Goal: Task Accomplishment & Management: Complete application form

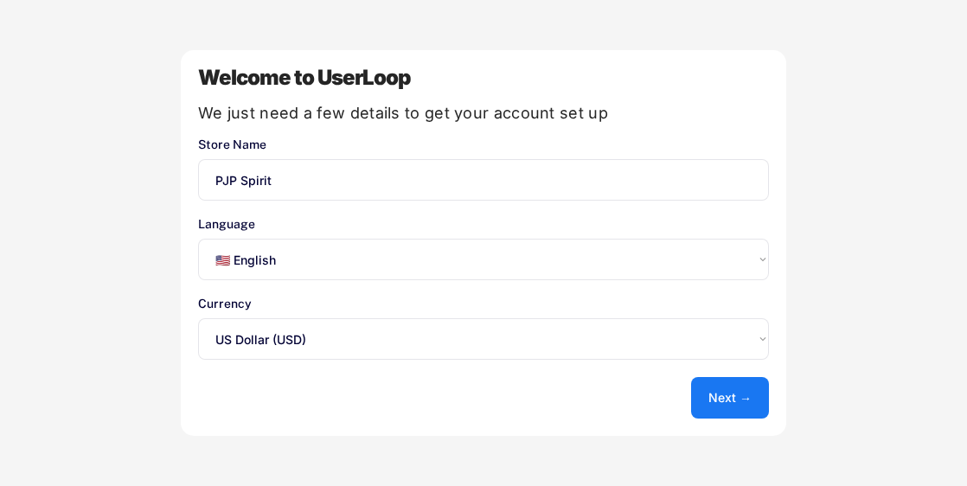
select select ""en""
select select ""1348695171700984260__LOOKUP__1635527639547x175194367885836100""
click at [722, 395] on button "Next →" at bounding box center [730, 398] width 78 height 42
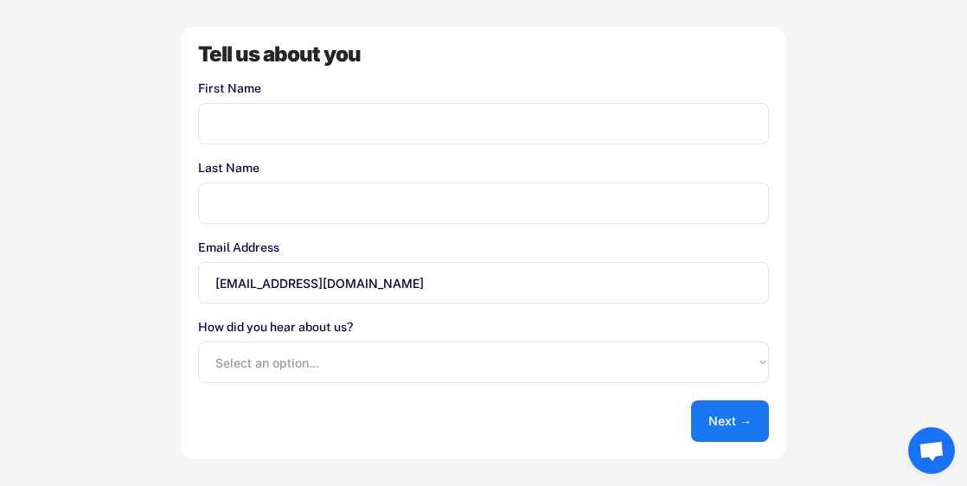
click at [262, 125] on input "input" at bounding box center [483, 124] width 571 height 42
type input "RD"
type input "Graphics"
click at [285, 369] on select "Select an option... Shopify App Store Google UserLoop Blog Referred by a friend…" at bounding box center [483, 363] width 571 height 42
select select ""google""
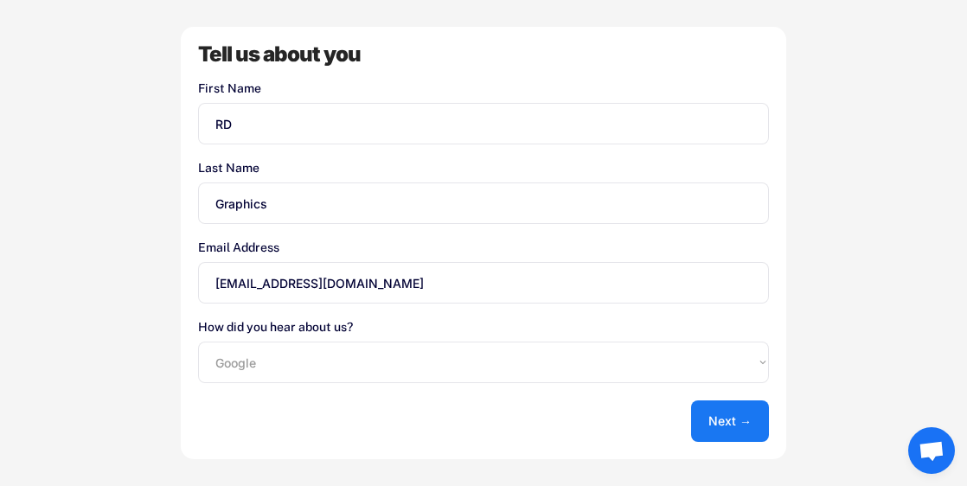
click at [198, 342] on select "Select an option... Shopify App Store Google UserLoop Blog Referred by a friend…" at bounding box center [483, 363] width 571 height 42
click at [716, 420] on button "Next →" at bounding box center [730, 422] width 78 height 42
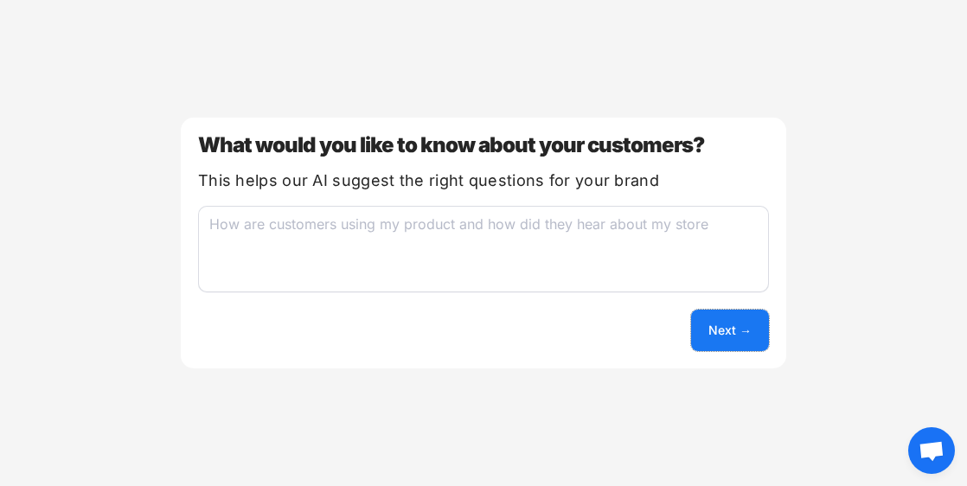
click at [717, 336] on button "Next →" at bounding box center [730, 331] width 78 height 42
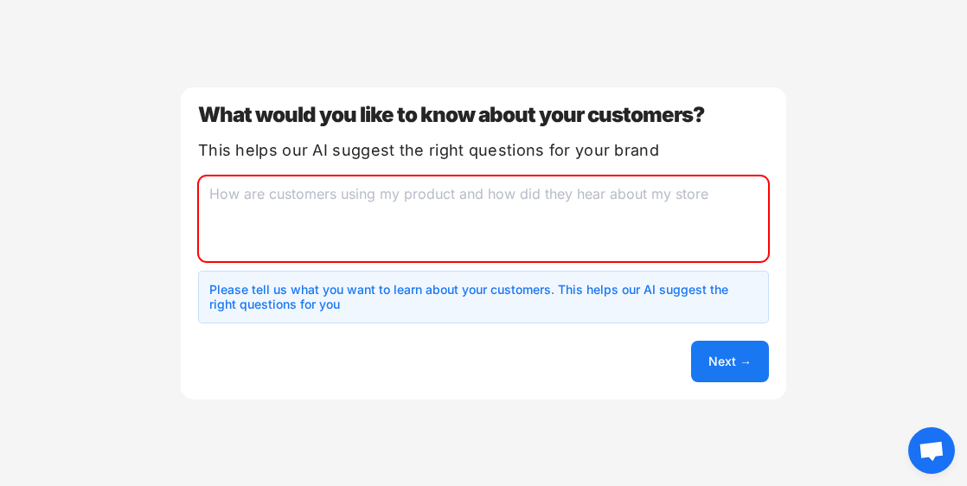
click at [337, 202] on textarea at bounding box center [483, 219] width 571 height 87
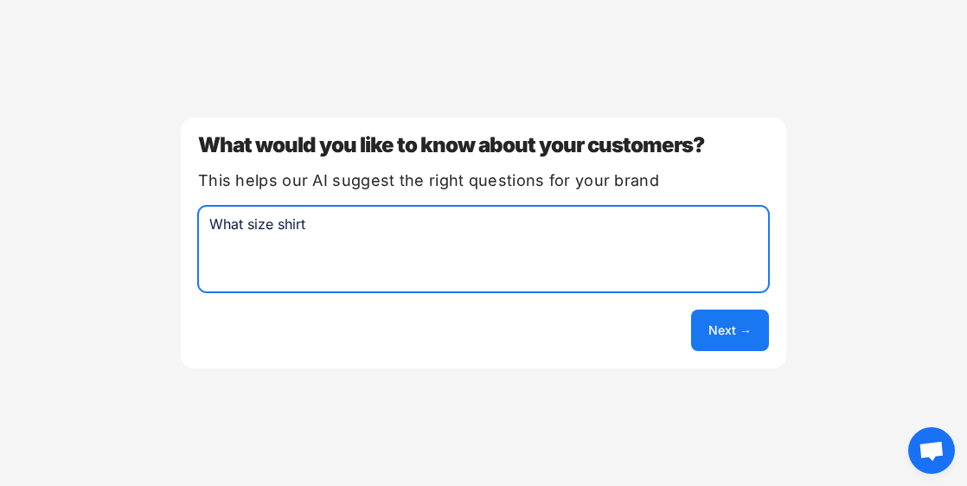
type textarea "What size shirt"
click at [716, 325] on button "Next →" at bounding box center [730, 331] width 78 height 42
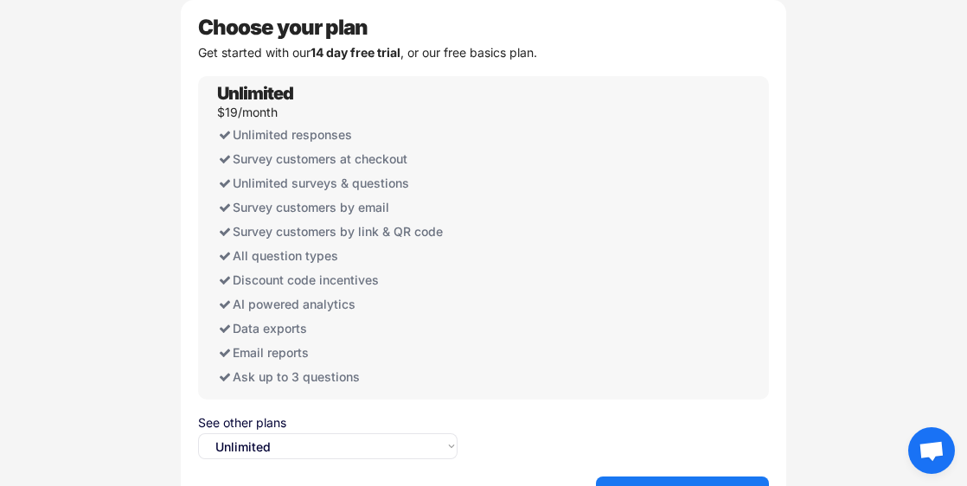
scroll to position [49, 0]
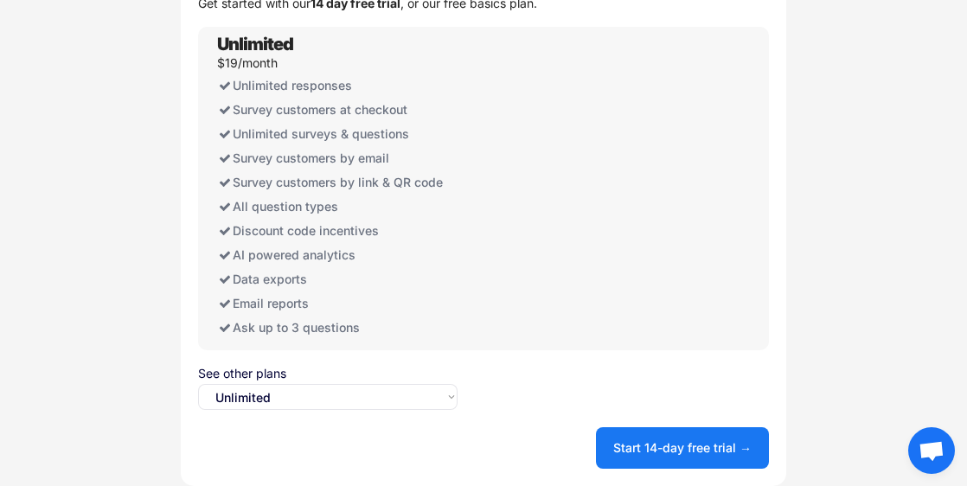
click at [450, 398] on select "Select an option... Unlimited Free" at bounding box center [328, 397] width 260 height 26
select select ""free0""
click at [198, 384] on select "Select an option... Unlimited Free" at bounding box center [328, 397] width 260 height 26
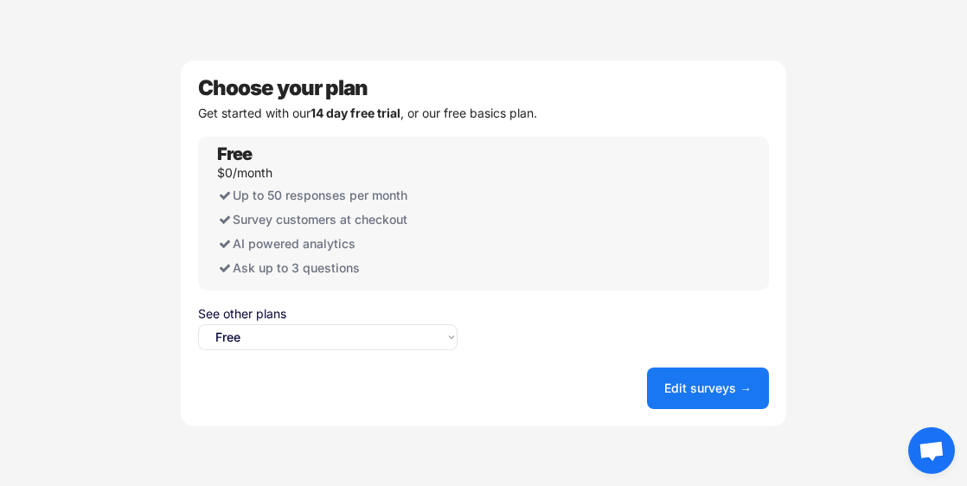
scroll to position [0, 0]
click at [683, 381] on button "Edit surveys →" at bounding box center [708, 389] width 122 height 42
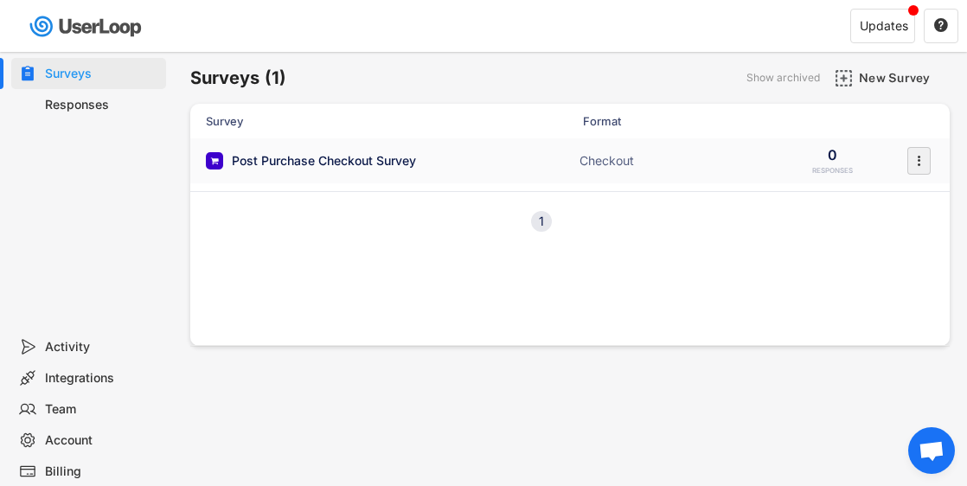
click at [917, 156] on icon "" at bounding box center [918, 161] width 17 height 26
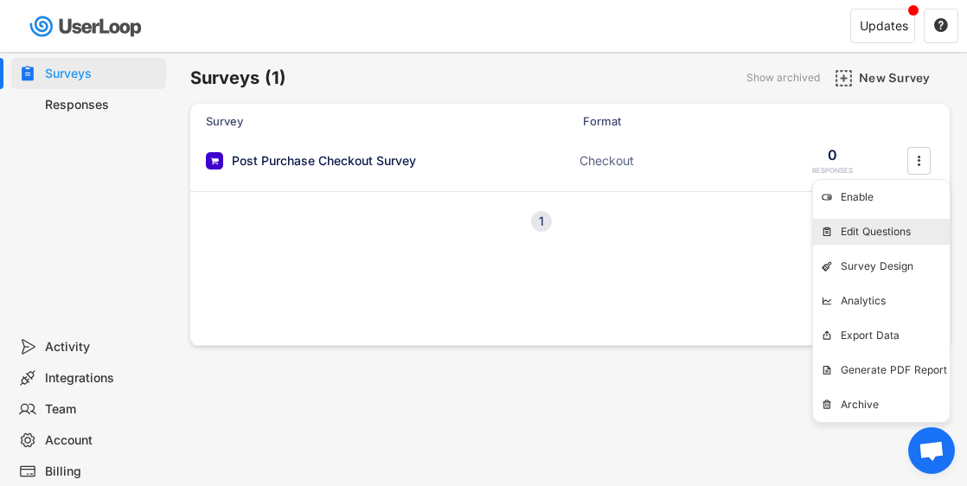
click at [876, 232] on div "Edit Questions" at bounding box center [895, 232] width 109 height 14
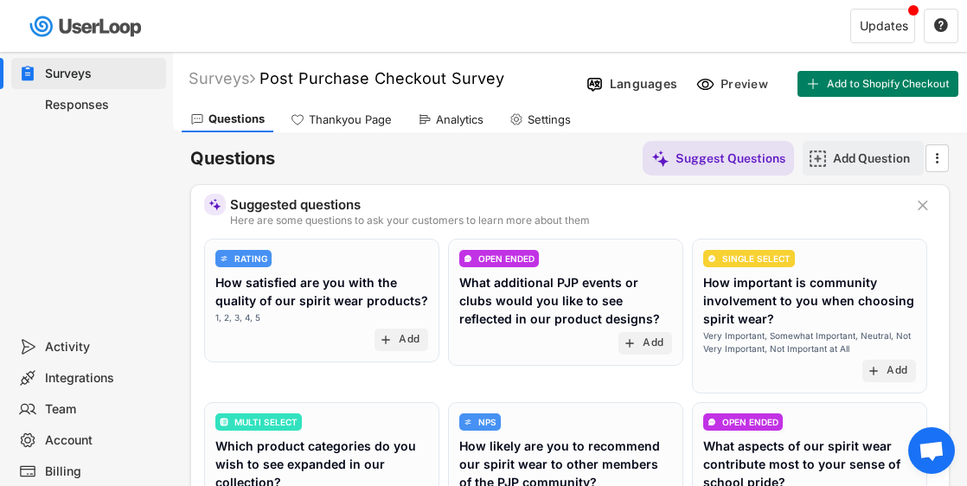
click at [820, 157] on img at bounding box center [818, 159] width 18 height 18
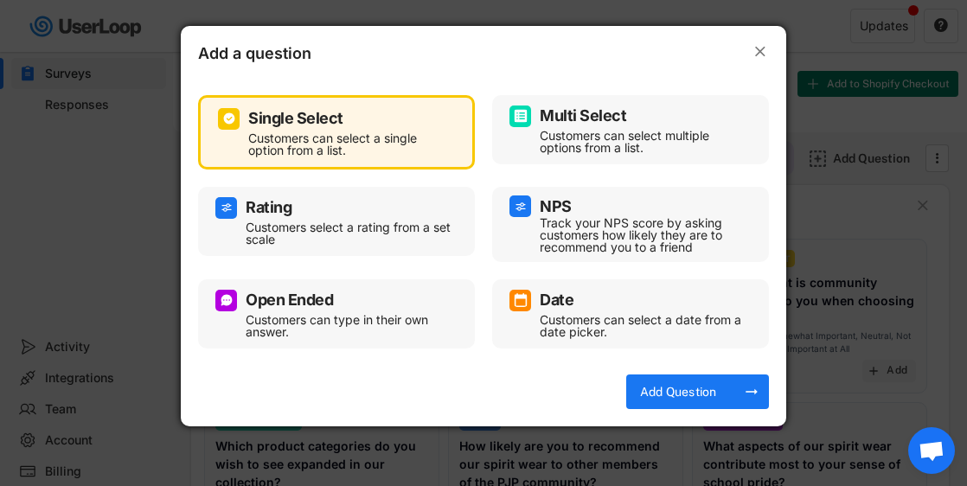
click at [663, 108] on div "Multi Select" at bounding box center [631, 117] width 242 height 22
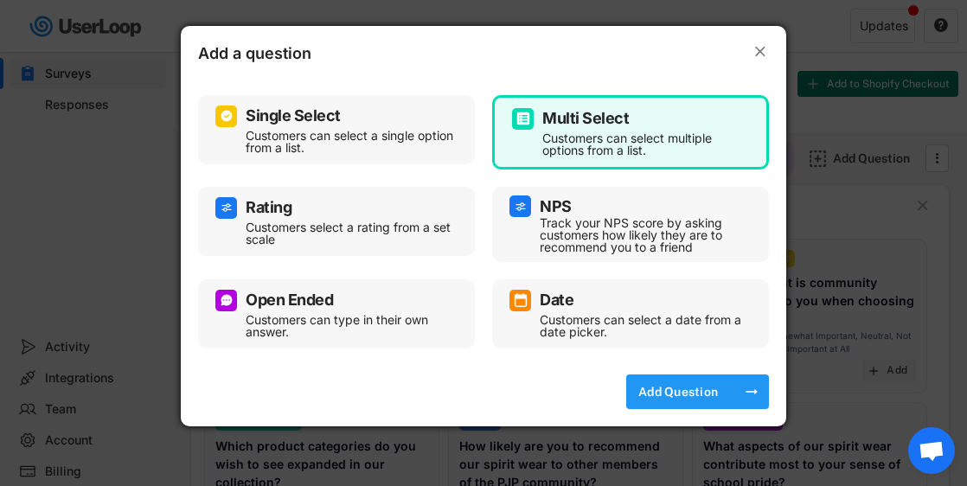
click at [679, 391] on div "Add Question" at bounding box center [678, 392] width 87 height 16
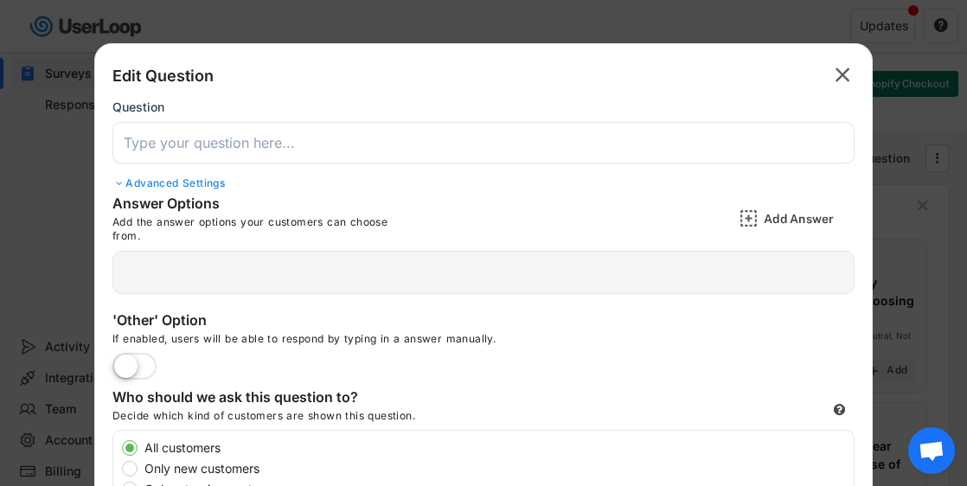
click at [251, 146] on input "input" at bounding box center [483, 143] width 742 height 42
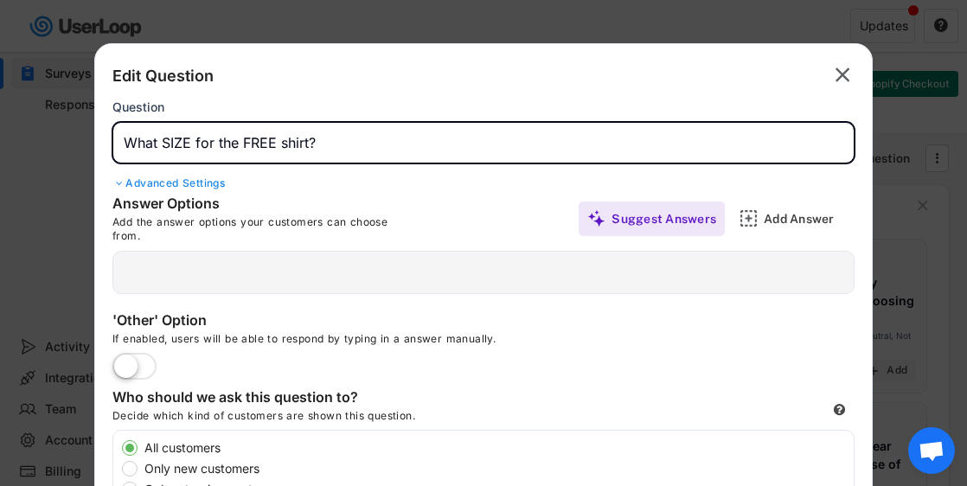
click at [319, 143] on input "input" at bounding box center [483, 143] width 742 height 42
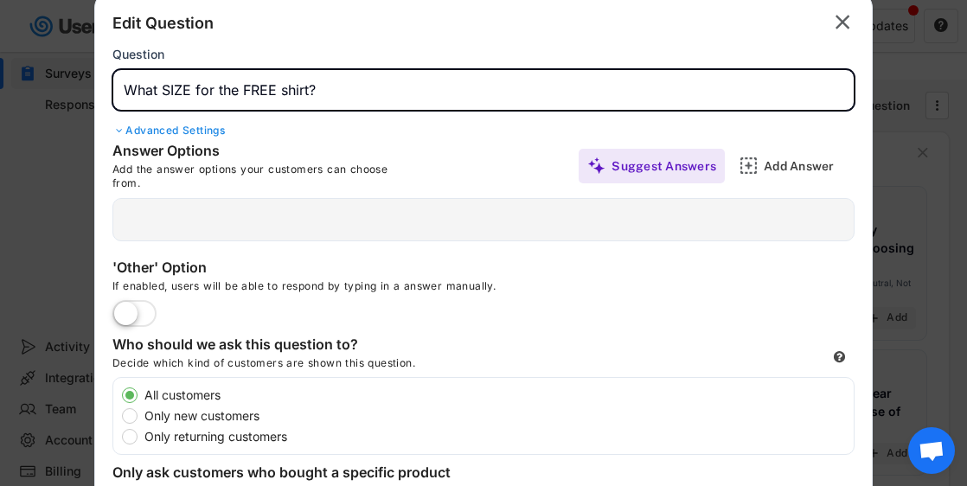
scroll to position [39, 0]
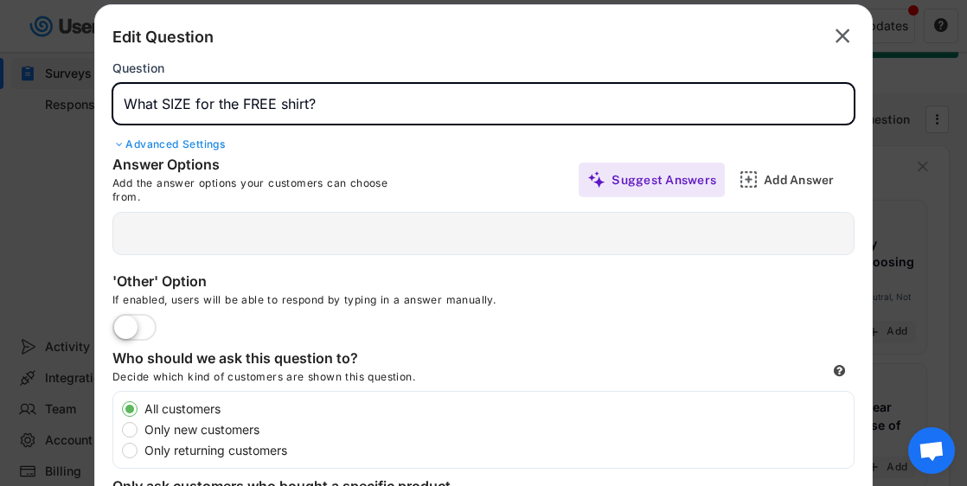
type input "What SIZE for the FREE shirt?"
click at [163, 231] on div at bounding box center [483, 233] width 742 height 43
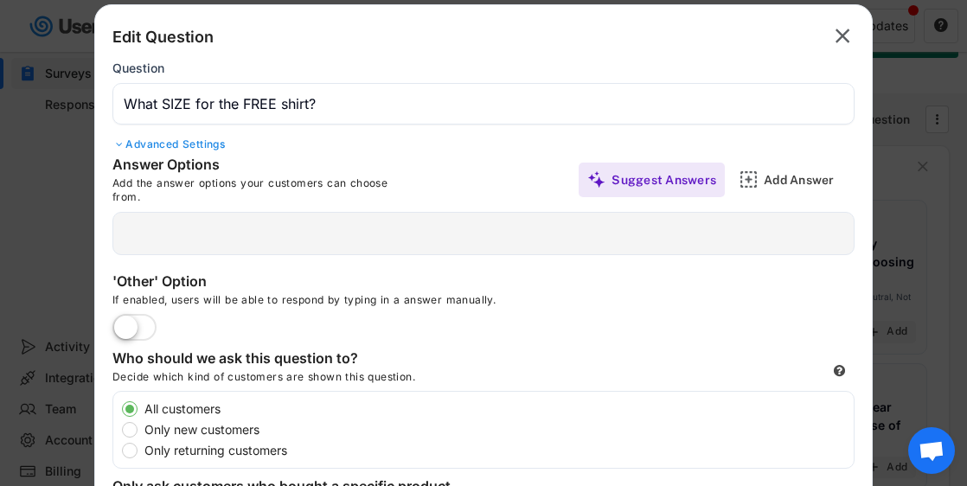
click at [143, 233] on div at bounding box center [483, 233] width 742 height 43
click at [774, 181] on div "Add Answer" at bounding box center [807, 180] width 87 height 16
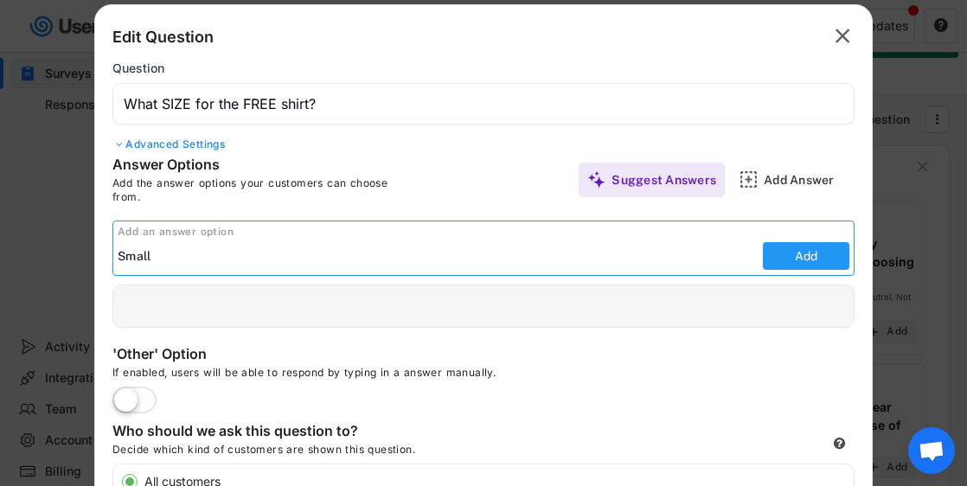
type input "Small"
click at [811, 254] on button "Add" at bounding box center [806, 256] width 87 height 28
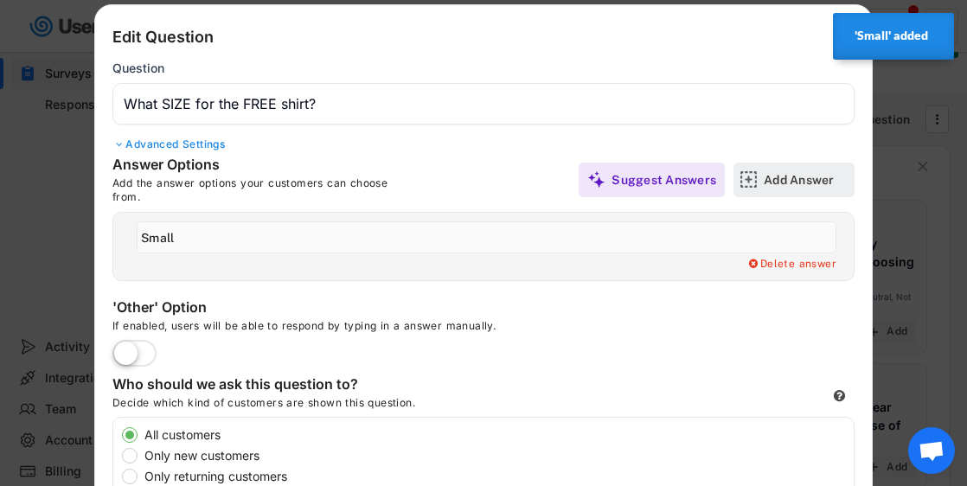
click at [778, 183] on div "Add Answer" at bounding box center [807, 180] width 87 height 16
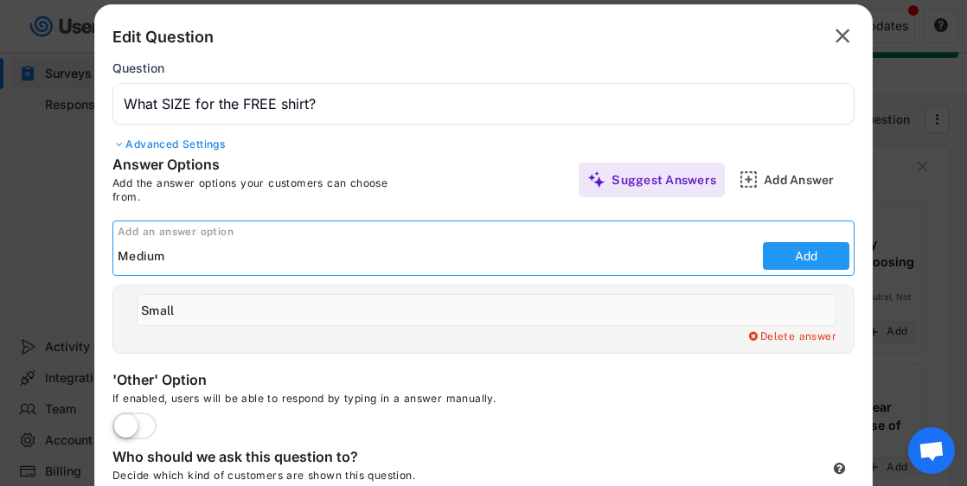
type input "Medium"
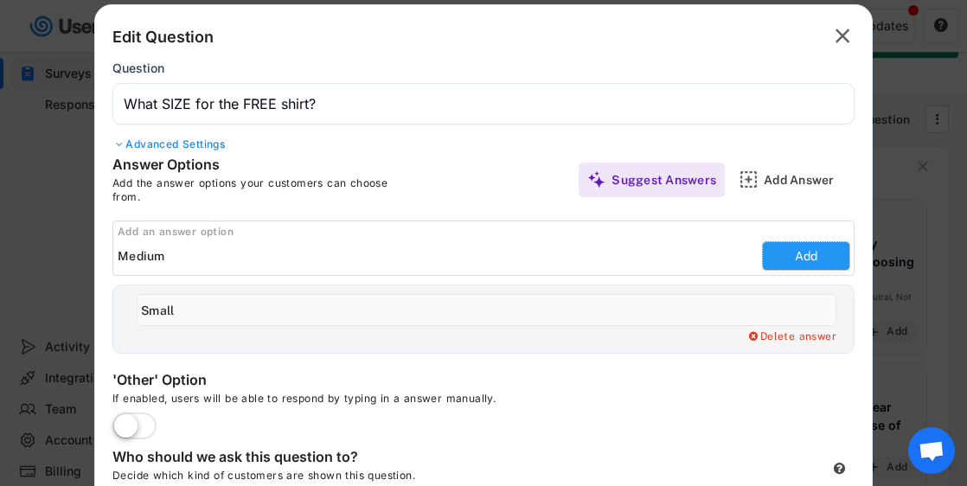
click at [808, 256] on button "Add" at bounding box center [806, 256] width 87 height 28
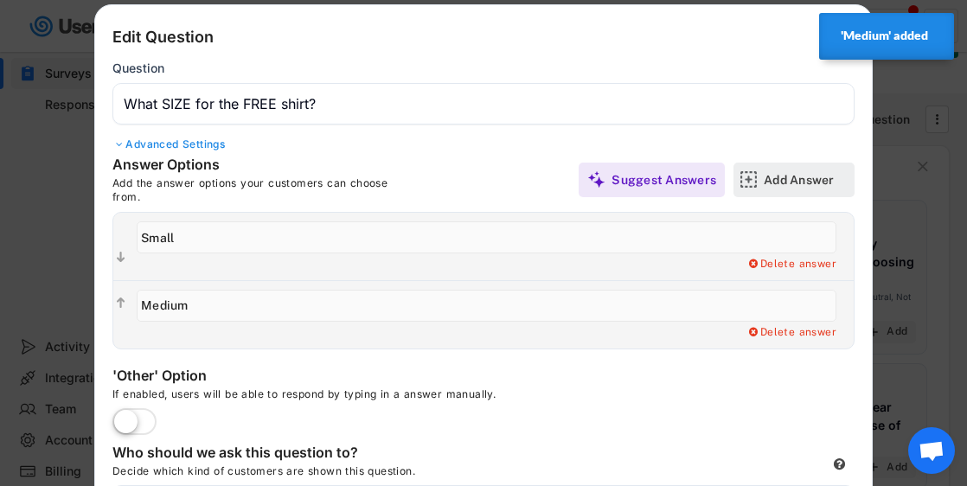
click at [774, 185] on div "Add Answer" at bounding box center [807, 180] width 87 height 16
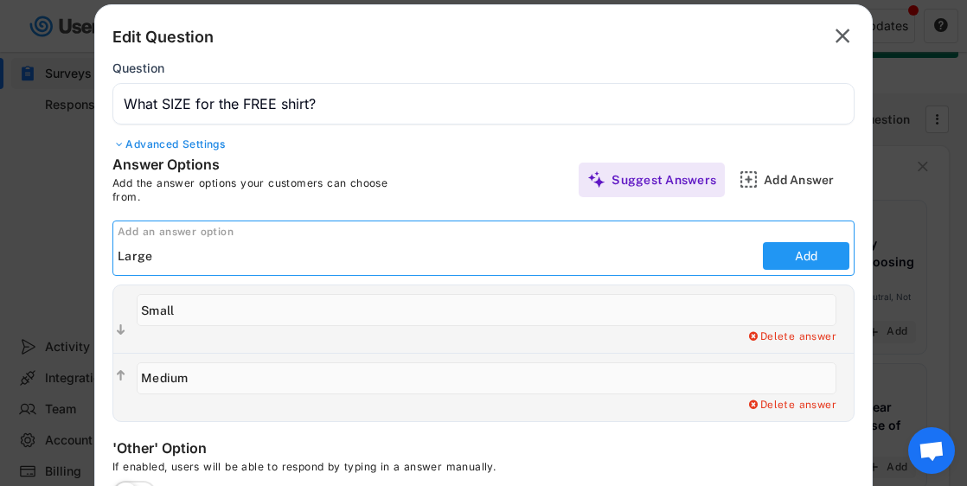
type input "Large"
click at [822, 259] on button "Add" at bounding box center [806, 256] width 87 height 28
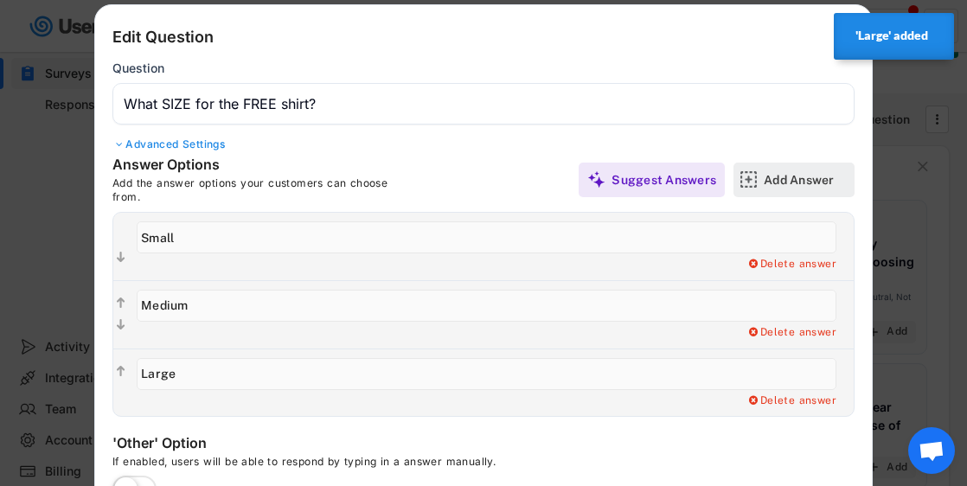
click at [786, 183] on div "Add Answer" at bounding box center [807, 180] width 87 height 16
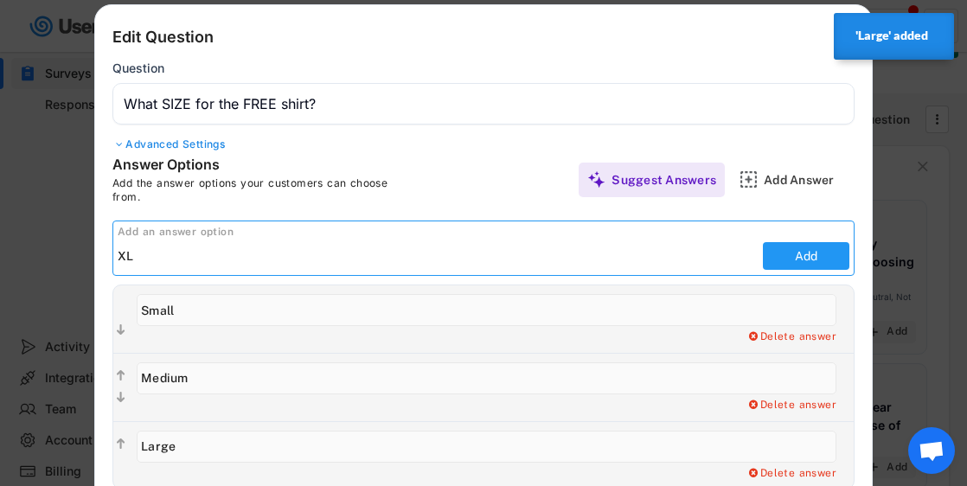
type input "XL"
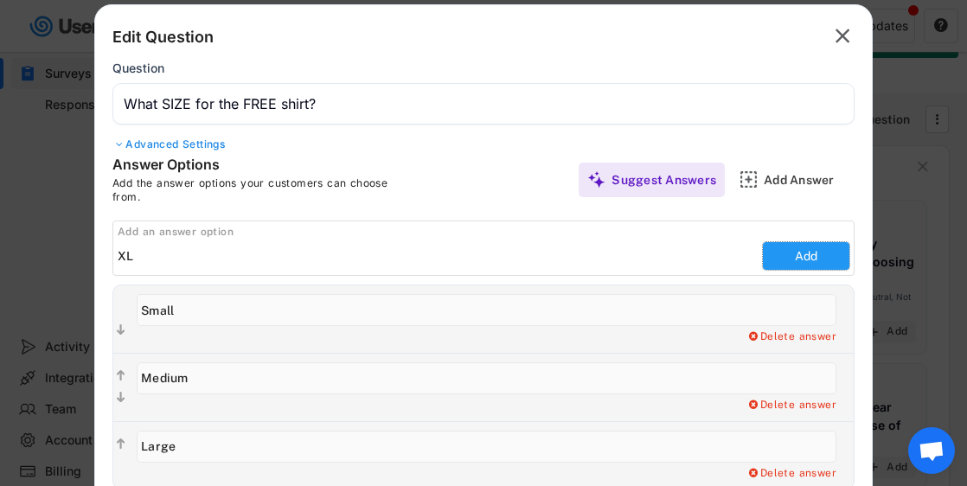
click at [793, 254] on button "Add" at bounding box center [806, 256] width 87 height 28
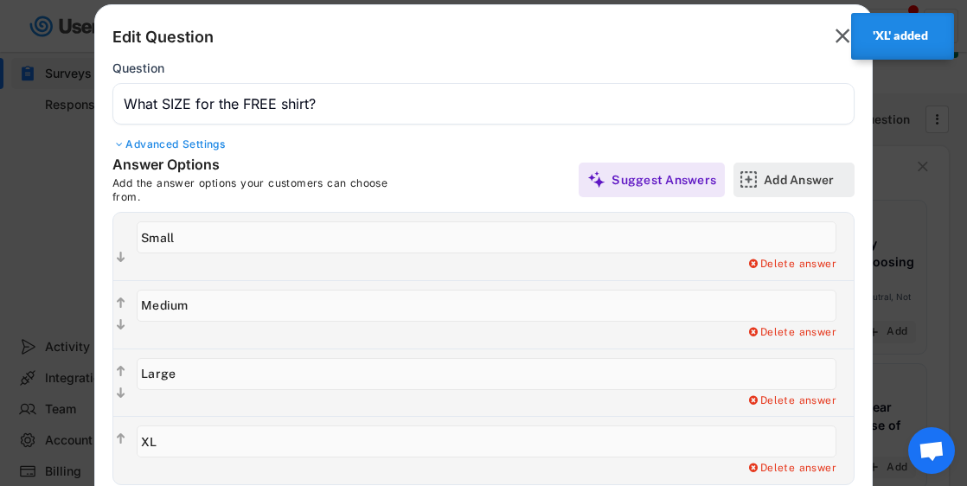
click at [774, 179] on div "Add Answer" at bounding box center [807, 180] width 87 height 16
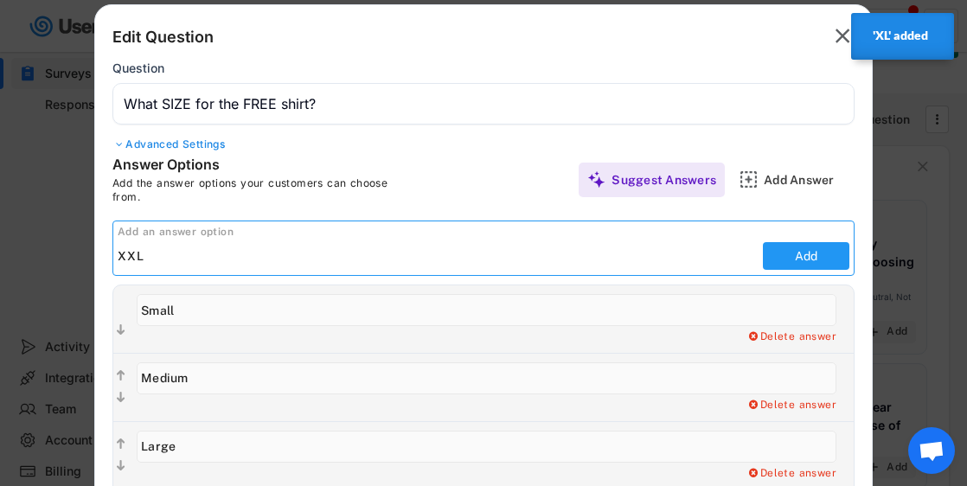
type input "XXL"
click at [824, 258] on button "Add" at bounding box center [806, 256] width 87 height 28
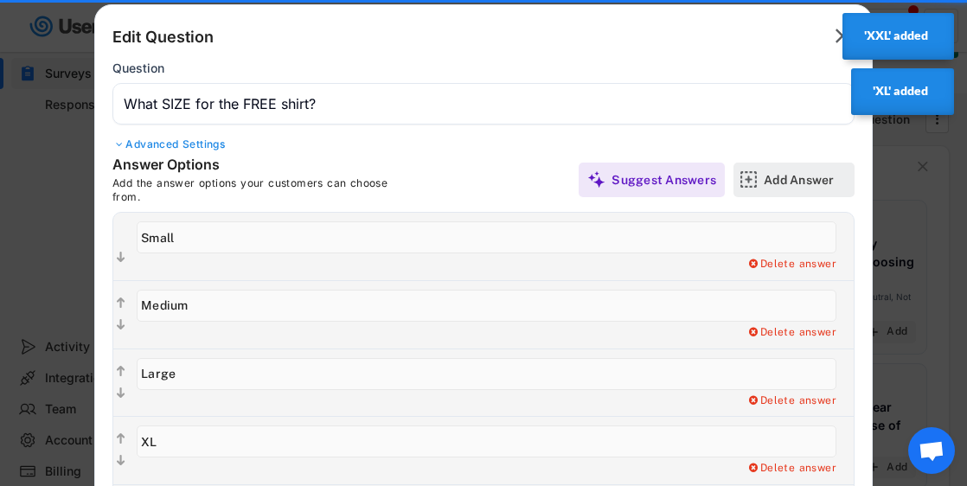
click at [791, 183] on div "Add Answer" at bounding box center [807, 180] width 87 height 16
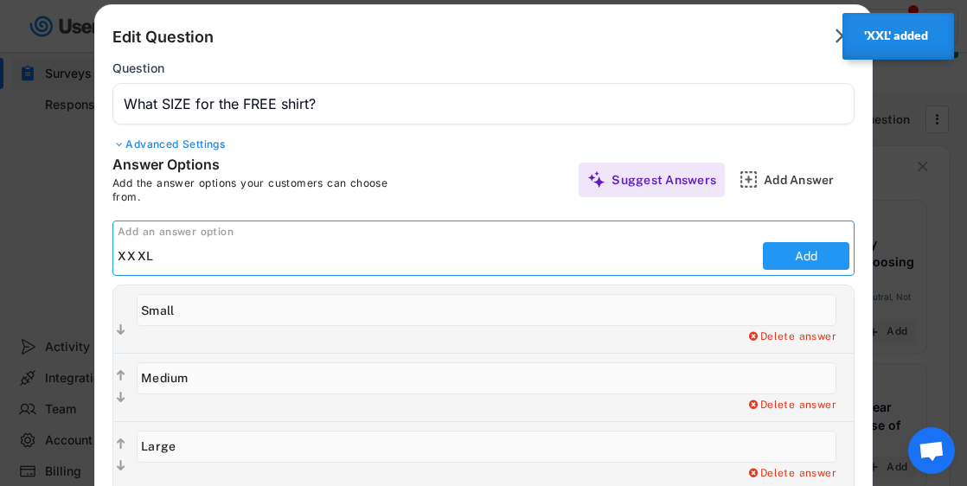
type input "XXXL"
click at [818, 256] on button "Add" at bounding box center [806, 256] width 87 height 28
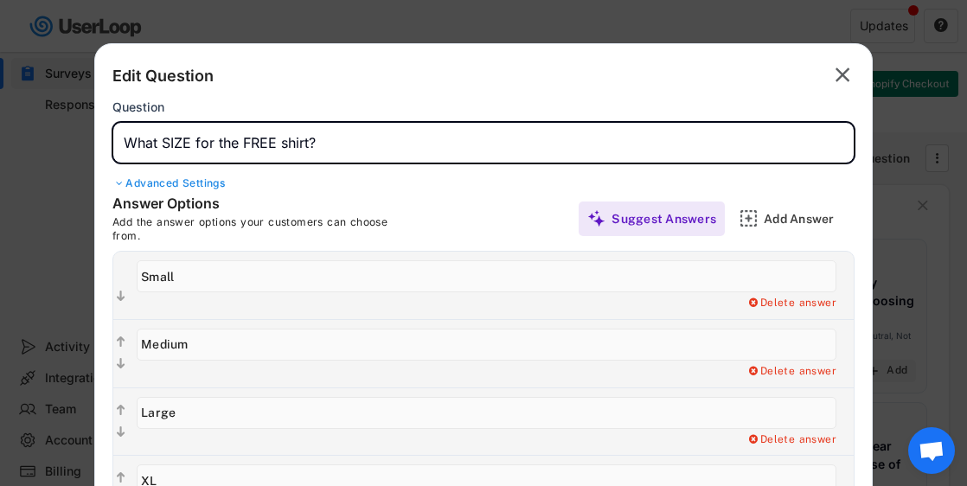
drag, startPoint x: 316, startPoint y: 144, endPoint x: 116, endPoint y: 138, distance: 200.0
click at [116, 138] on input "input" at bounding box center [483, 143] width 742 height 42
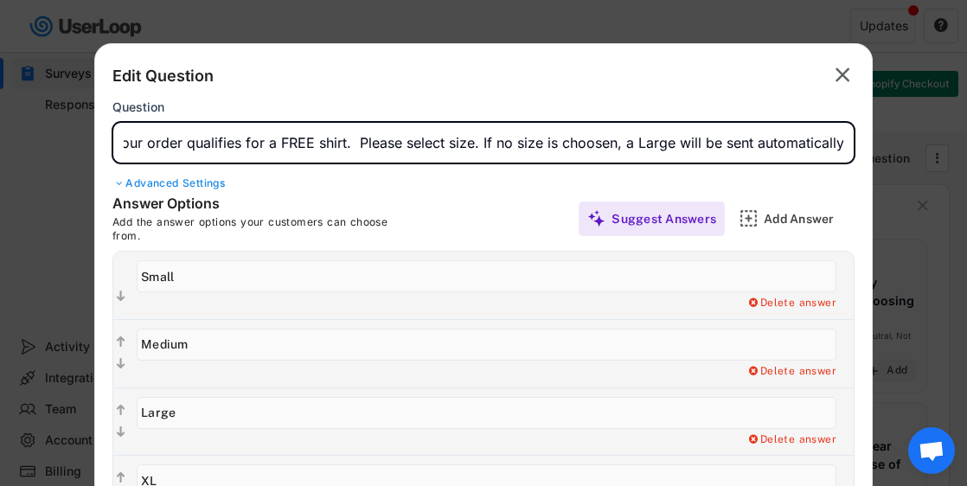
scroll to position [0, 15]
click at [582, 148] on input "input" at bounding box center [483, 143] width 742 height 42
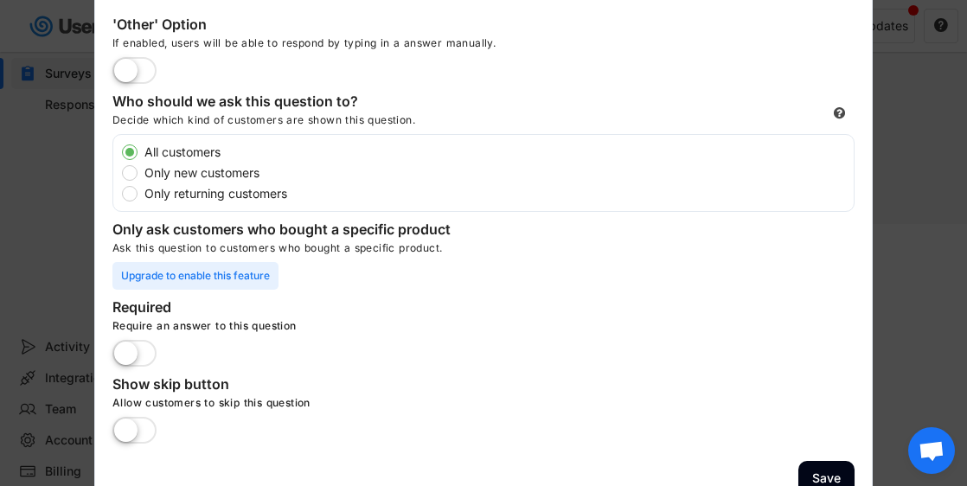
scroll to position [690, 0]
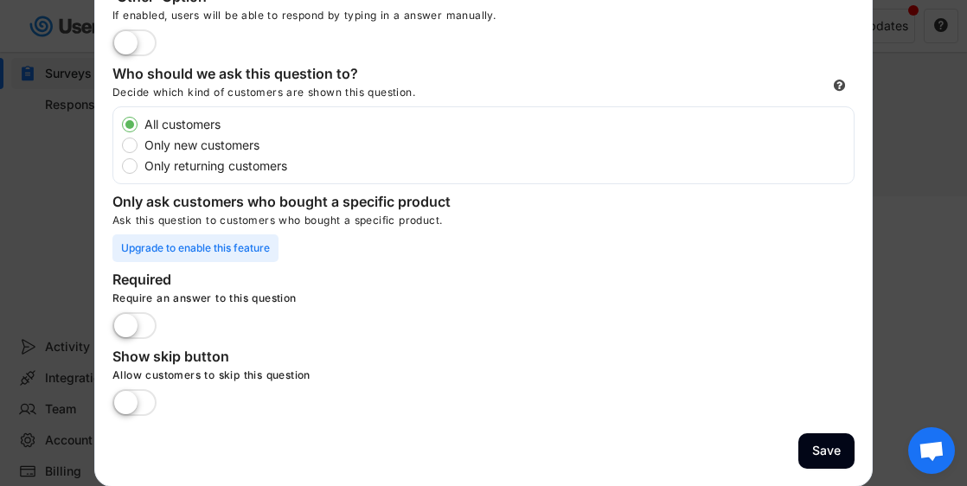
type input "Your order qualifies for a FREE shirt. Please select size. If no size is chosen…"
click at [127, 322] on label at bounding box center [134, 327] width 53 height 38
click at [0, 0] on input "checkbox" at bounding box center [0, 0] width 0 height 0
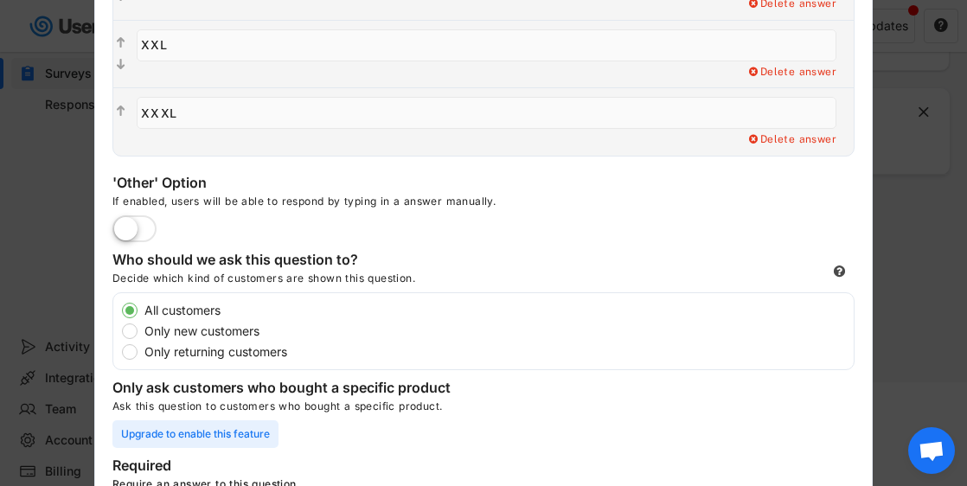
scroll to position [498, 0]
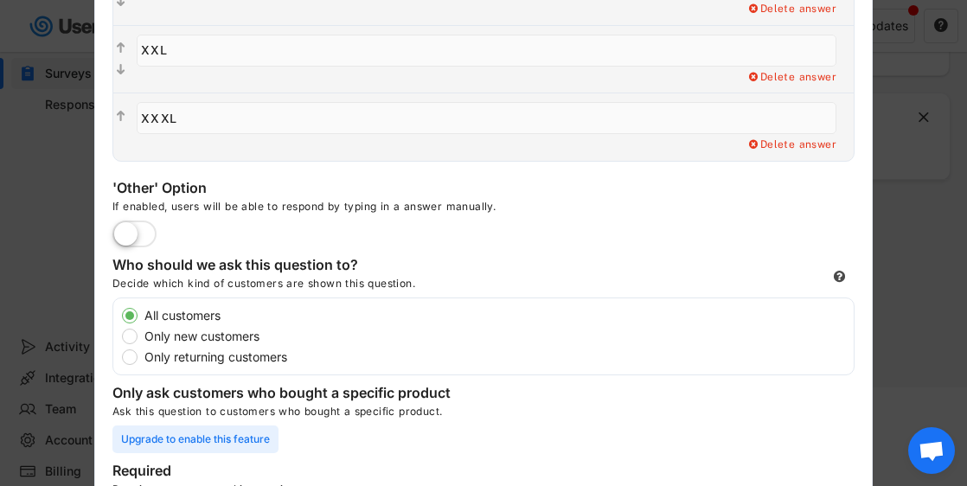
click at [125, 231] on label at bounding box center [134, 235] width 53 height 38
click at [0, 0] on input "checkbox" at bounding box center [0, 0] width 0 height 0
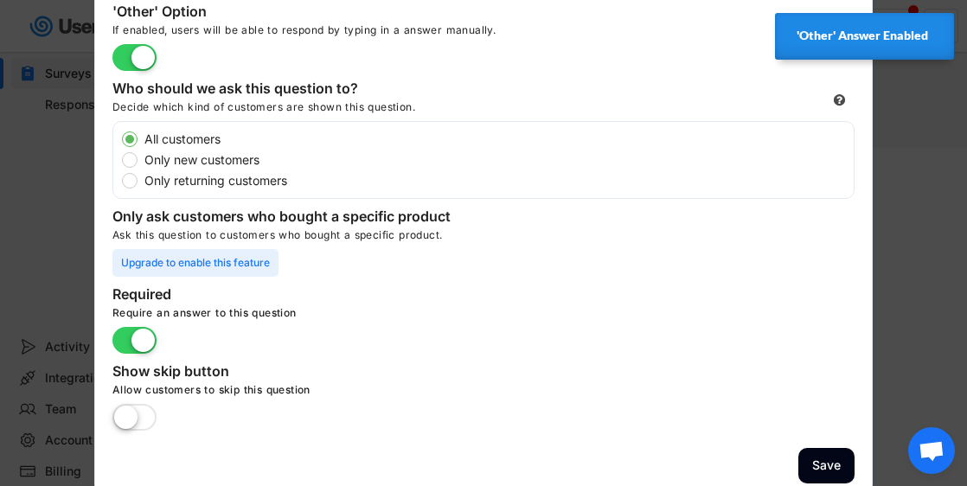
scroll to position [753, 0]
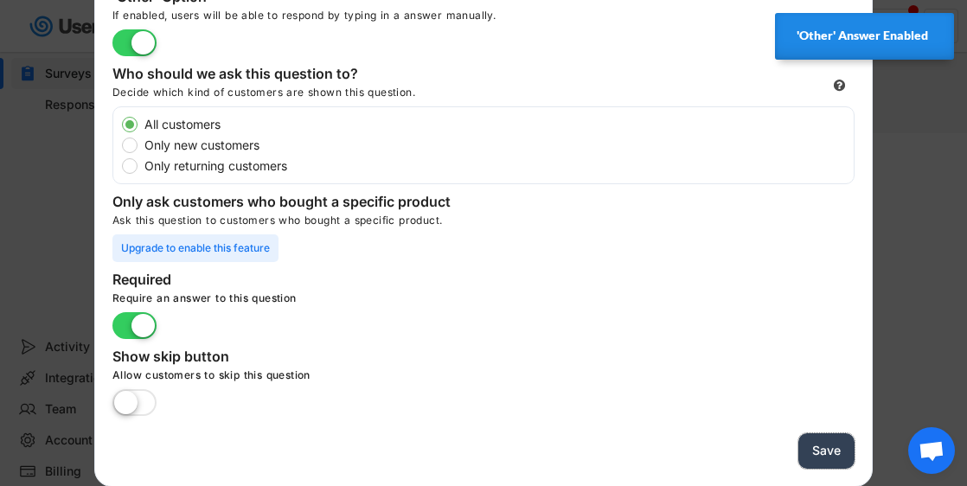
click at [831, 457] on button "Save" at bounding box center [827, 450] width 56 height 35
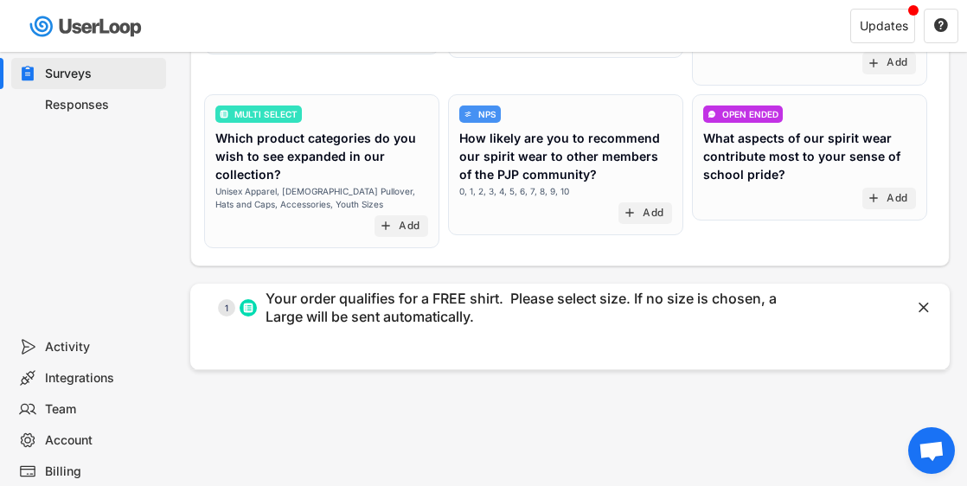
scroll to position [315, 0]
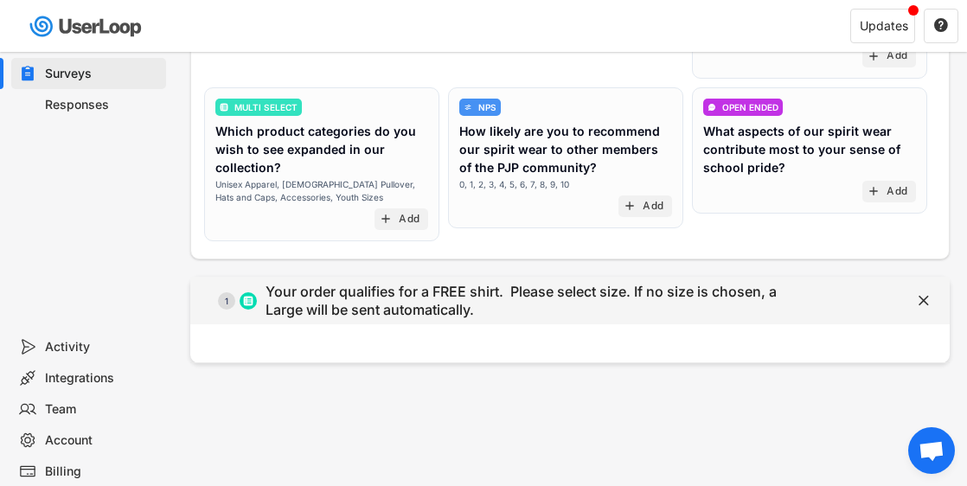
click at [252, 299] on img at bounding box center [248, 301] width 10 height 10
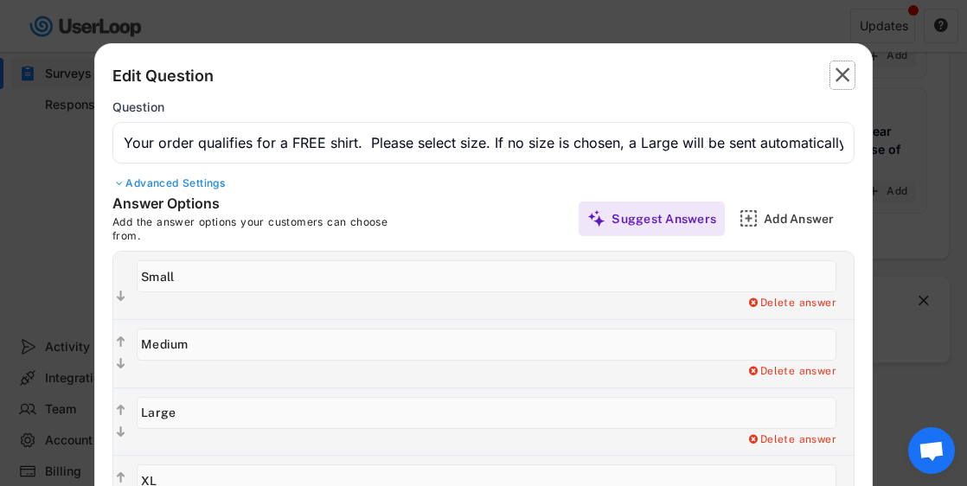
click at [840, 74] on text "" at bounding box center [843, 74] width 15 height 25
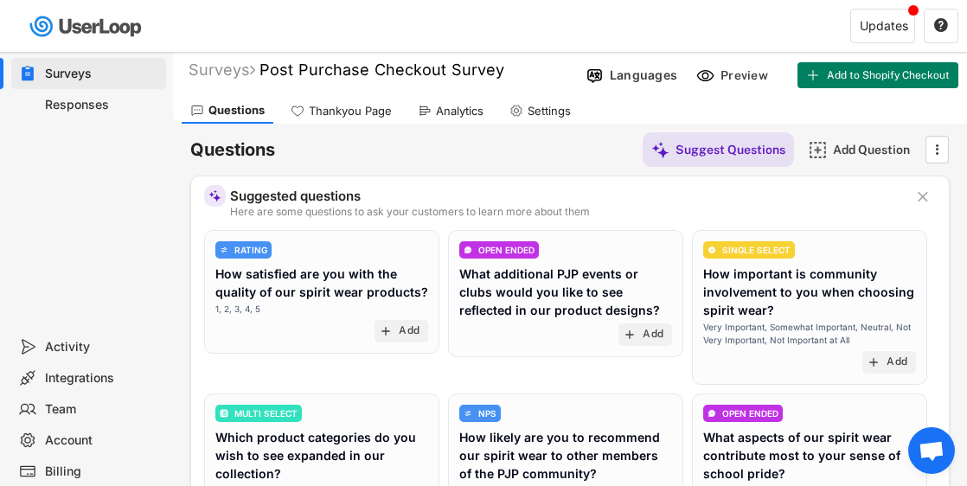
scroll to position [0, 0]
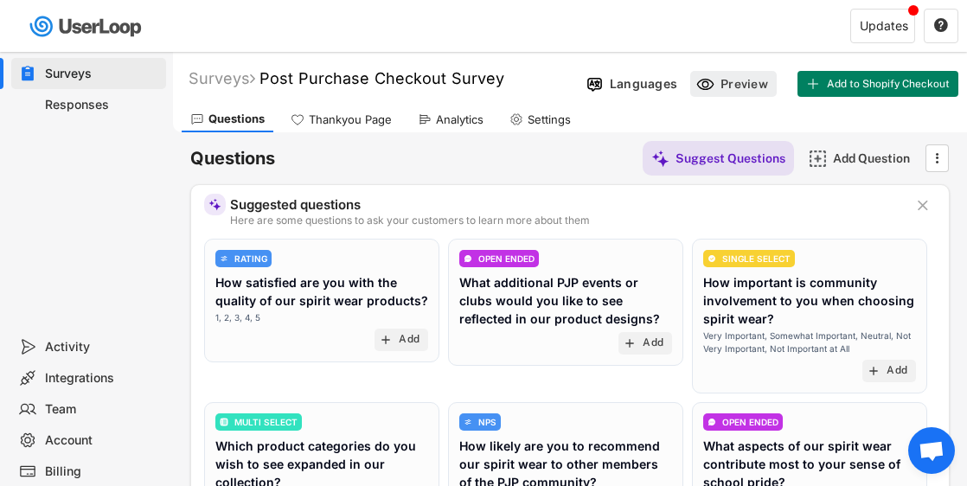
click at [703, 80] on use at bounding box center [705, 84] width 18 height 18
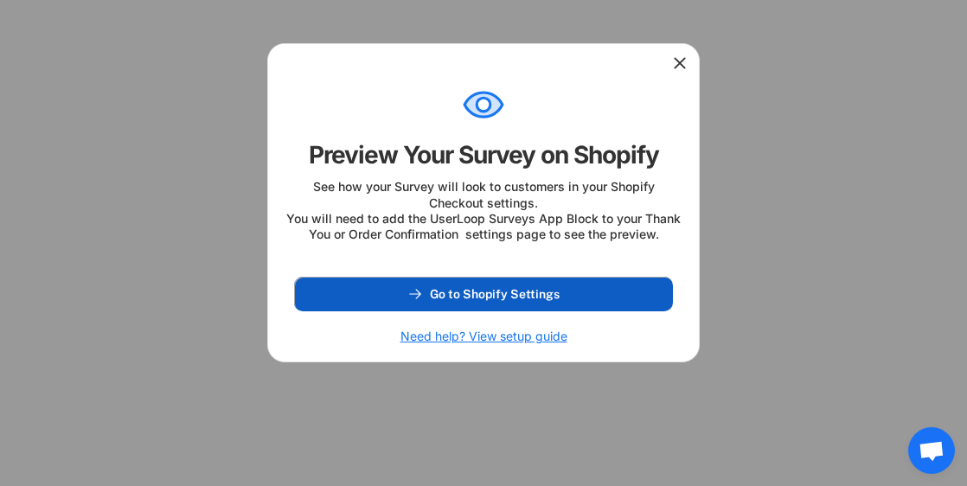
click at [474, 300] on span "Go to Shopify Settings" at bounding box center [495, 294] width 130 height 12
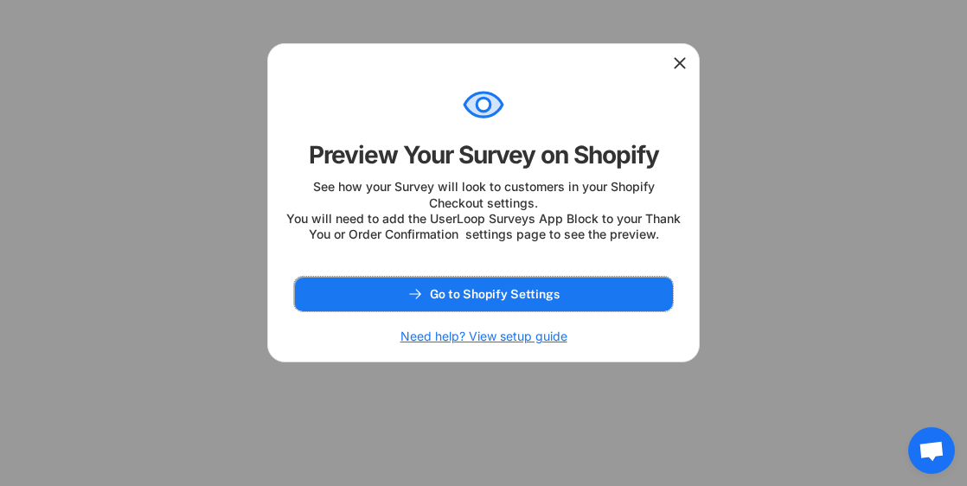
click at [681, 62] on use at bounding box center [679, 63] width 17 height 17
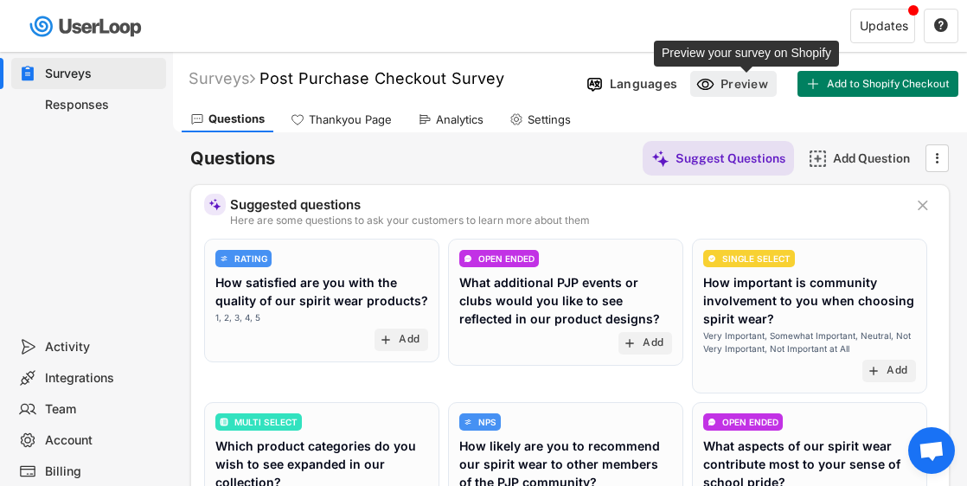
click at [735, 81] on div "Preview" at bounding box center [747, 84] width 52 height 16
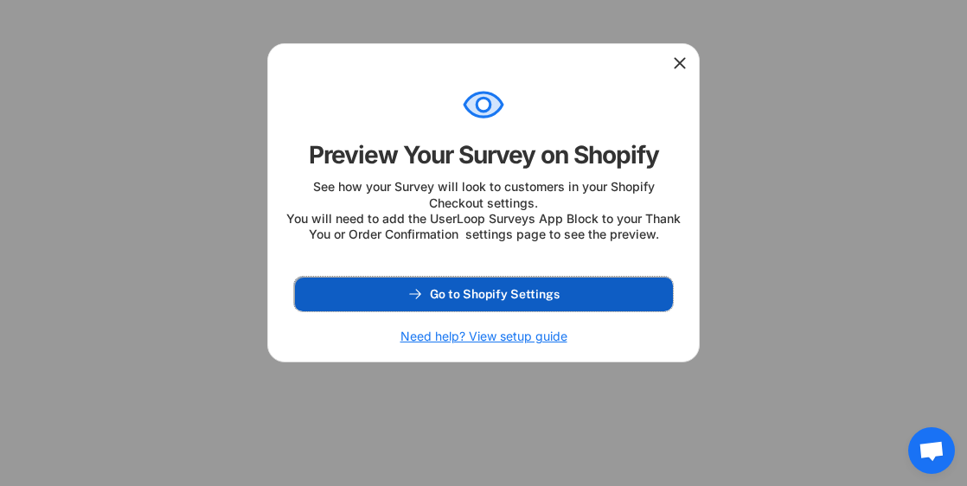
click at [473, 300] on span "Go to Shopify Settings" at bounding box center [495, 294] width 130 height 12
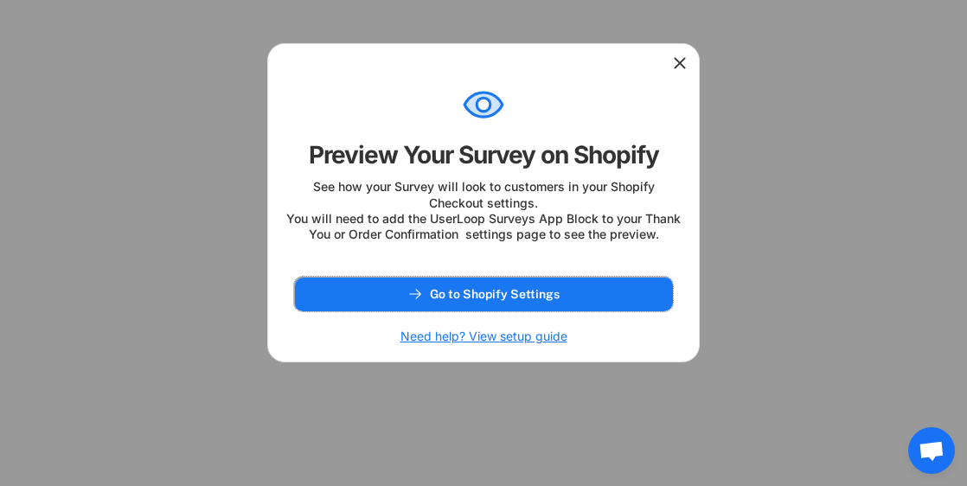
click at [679, 59] on icon at bounding box center [679, 63] width 17 height 17
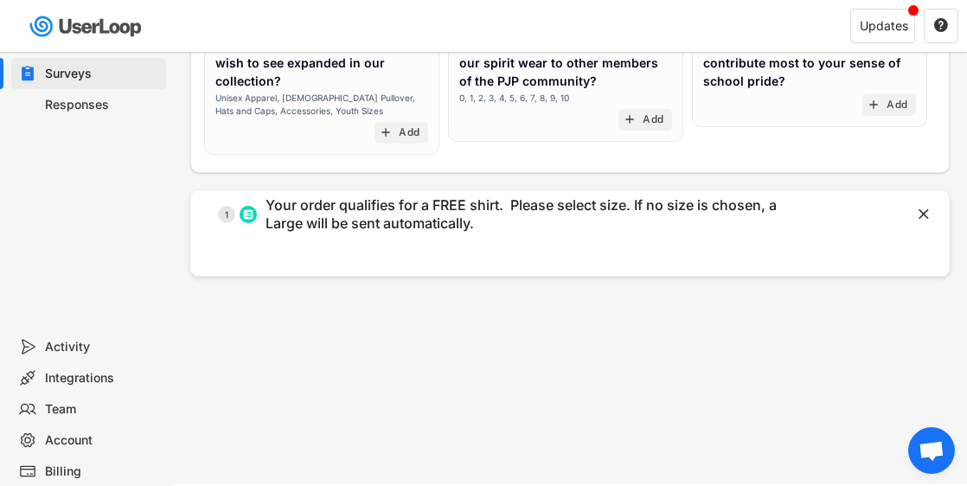
scroll to position [378, 0]
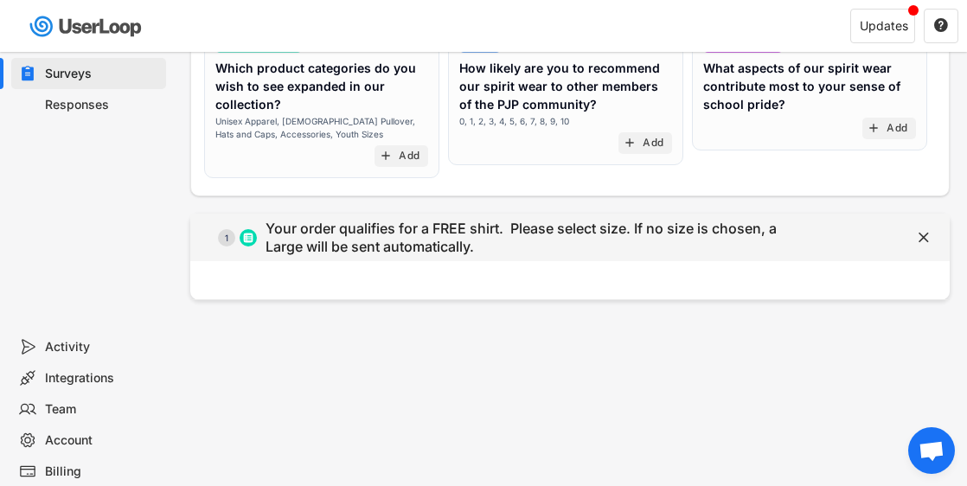
drag, startPoint x: 513, startPoint y: 227, endPoint x: 568, endPoint y: 254, distance: 61.9
click at [568, 254] on div "Your order qualifies for a FREE shirt. Please select size. If no size is chosen…" at bounding box center [535, 238] width 538 height 36
type input "Your order qualifies for a FREE shirt. Please select size. If no size is chosen…"
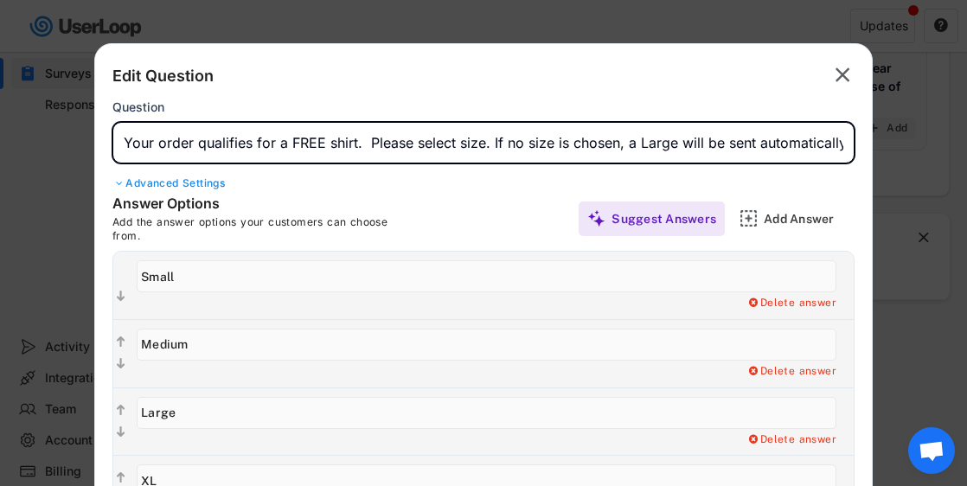
drag, startPoint x: 369, startPoint y: 143, endPoint x: 635, endPoint y: 156, distance: 266.8
click at [635, 156] on input "input" at bounding box center [483, 143] width 742 height 42
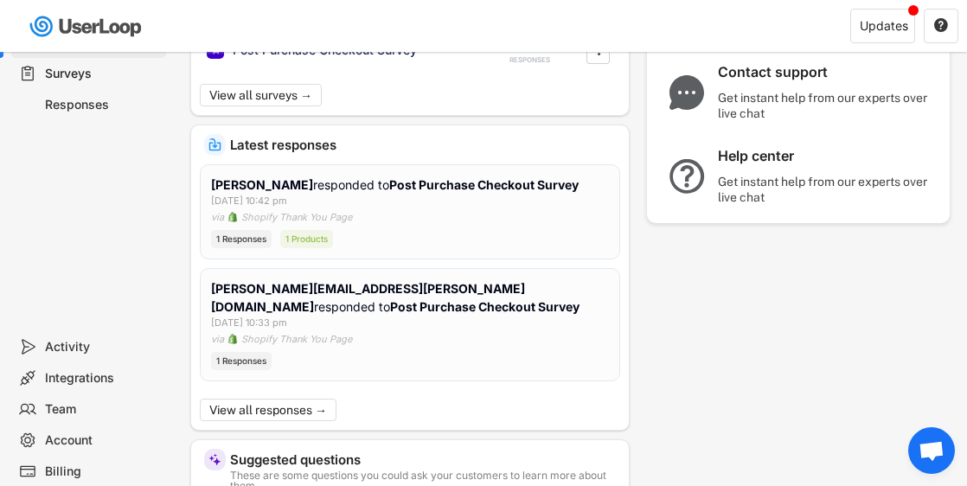
scroll to position [196, 0]
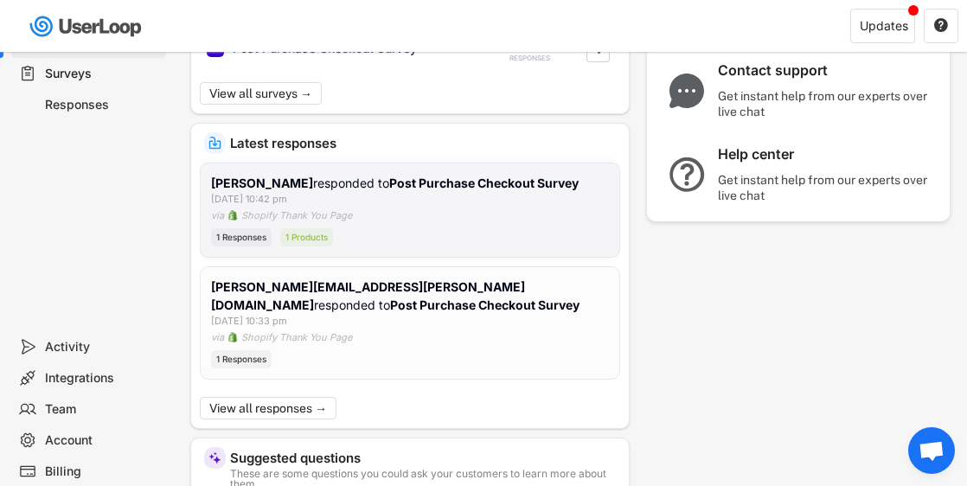
click at [399, 202] on div "Ryan Higgins responded to Post Purchase Checkout Survey Sep 20, 2025 at 10:42 pm" at bounding box center [410, 190] width 398 height 33
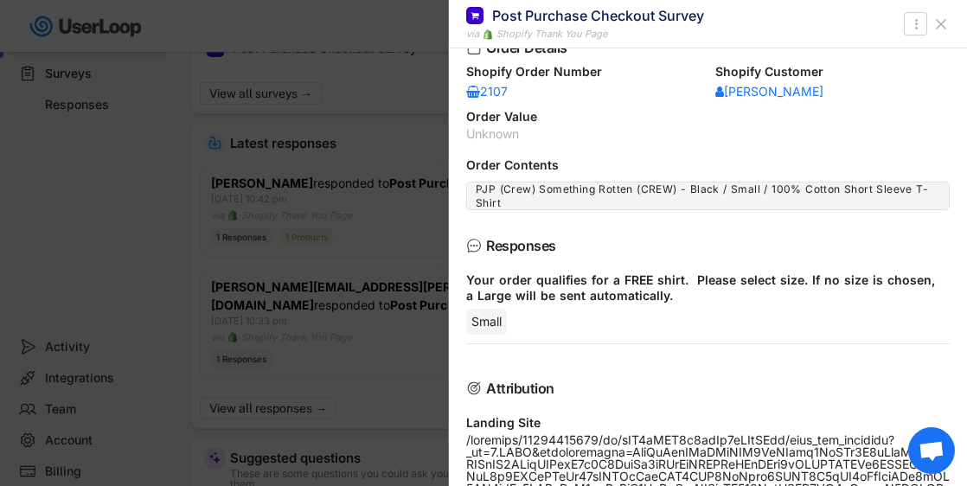
scroll to position [166, 0]
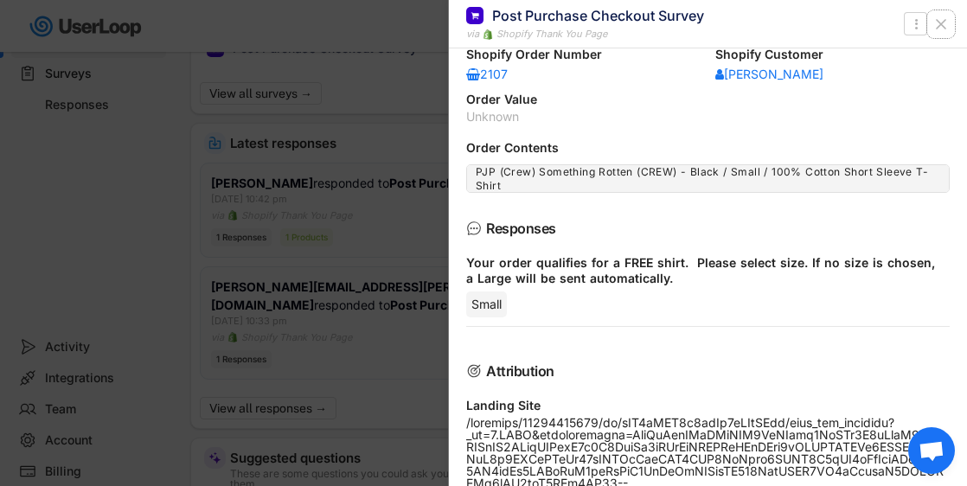
click at [941, 25] on use at bounding box center [941, 24] width 9 height 9
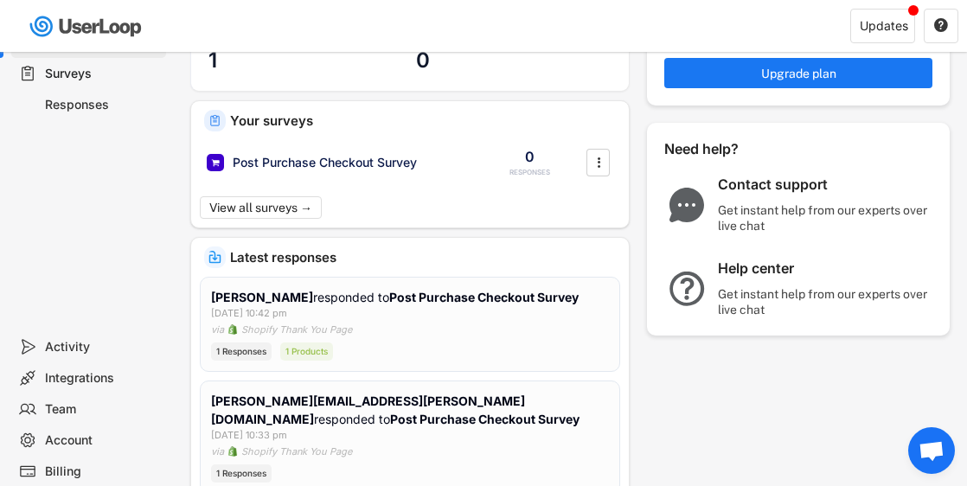
scroll to position [0, 0]
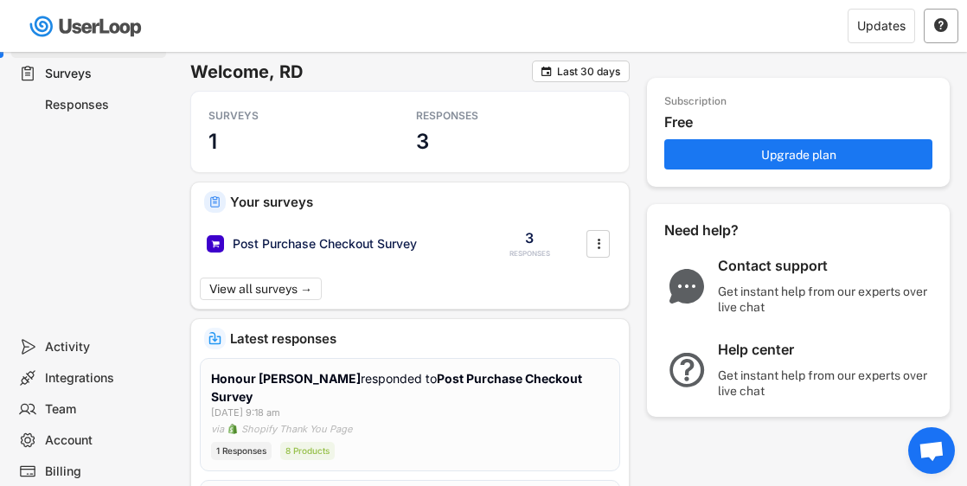
click at [942, 22] on text "" at bounding box center [941, 25] width 14 height 16
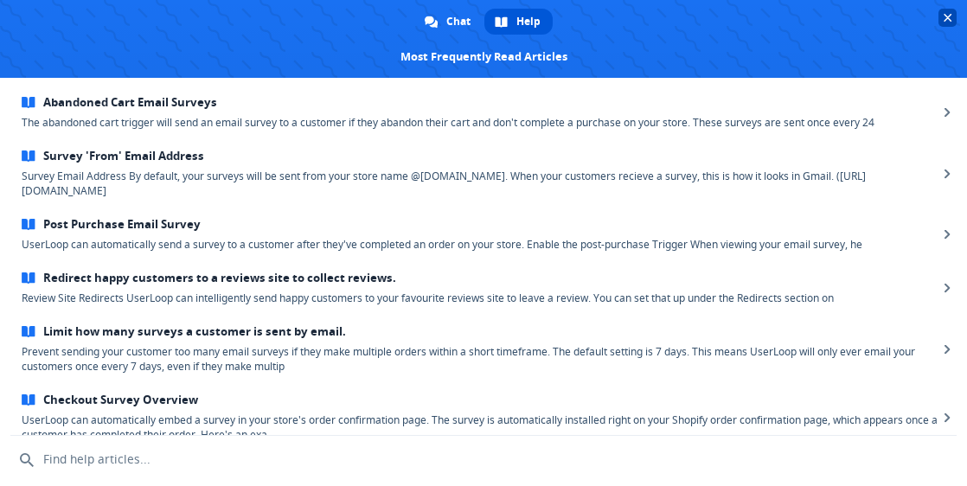
click at [946, 19] on span "Close chat" at bounding box center [948, 18] width 9 height 9
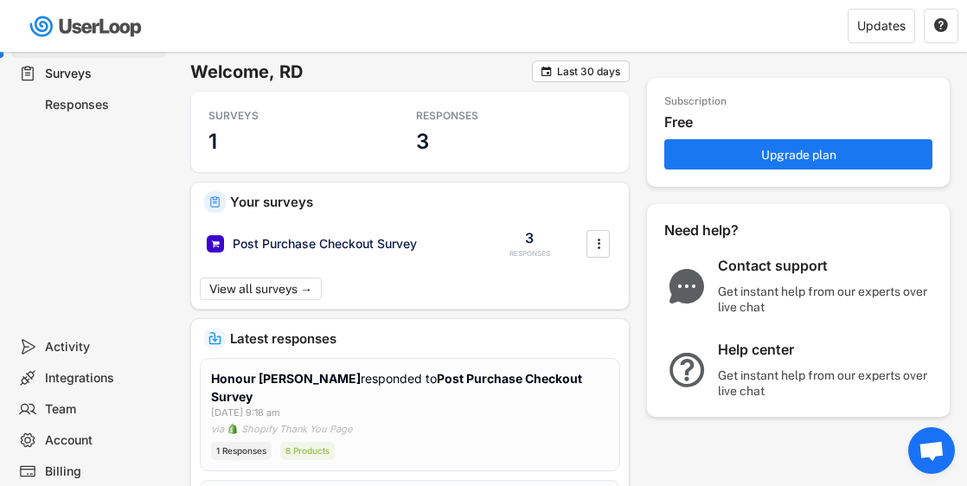
click at [71, 379] on div "Integrations" at bounding box center [102, 378] width 114 height 16
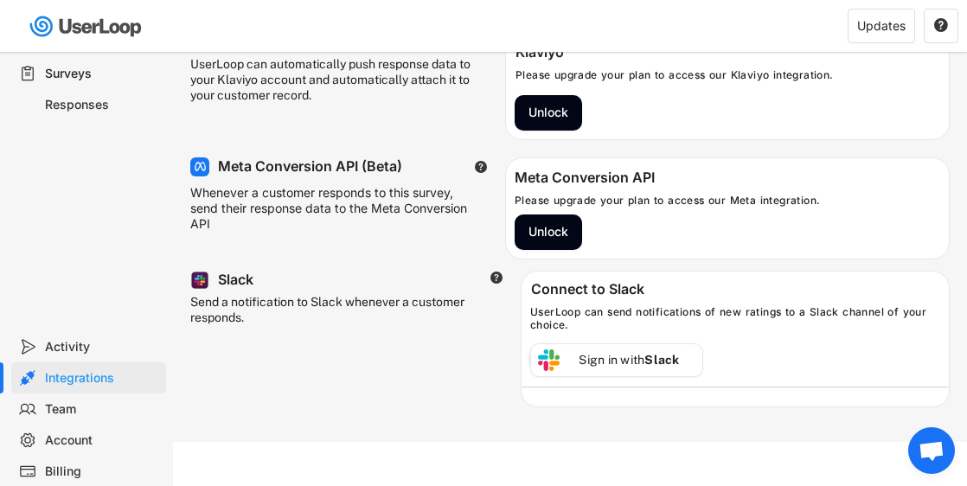
scroll to position [77, 0]
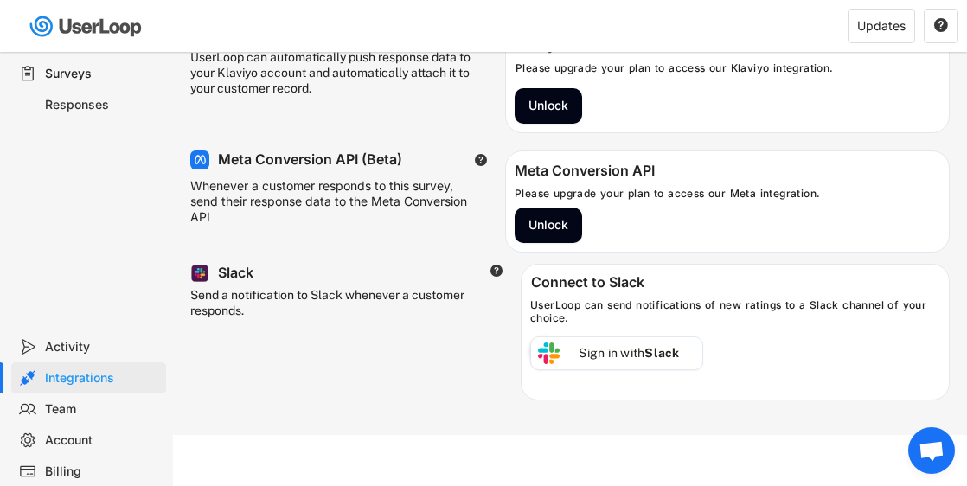
click at [62, 412] on div "Team" at bounding box center [102, 409] width 114 height 16
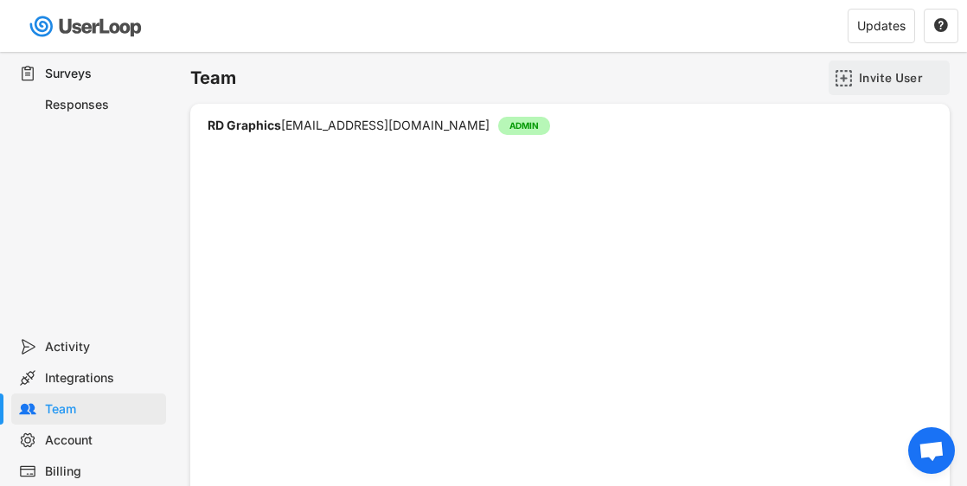
click at [844, 74] on img at bounding box center [844, 78] width 18 height 18
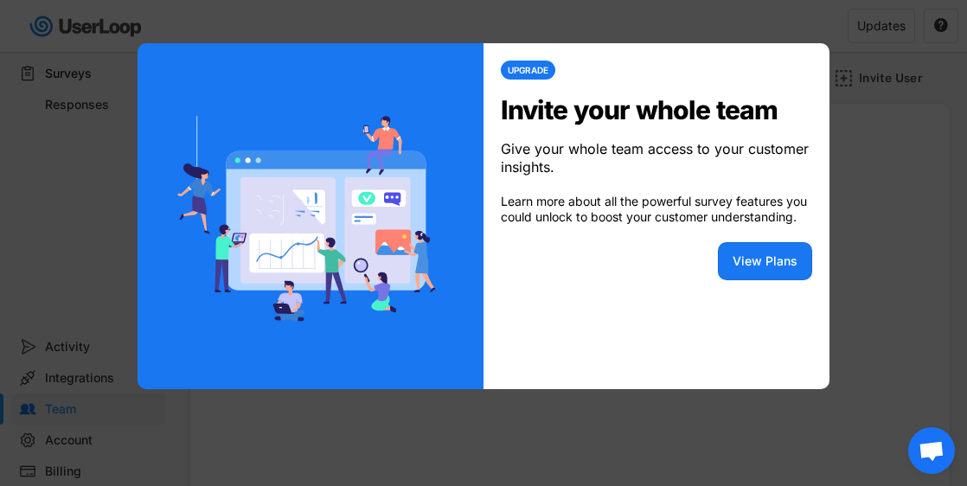
click at [871, 250] on div at bounding box center [483, 243] width 967 height 486
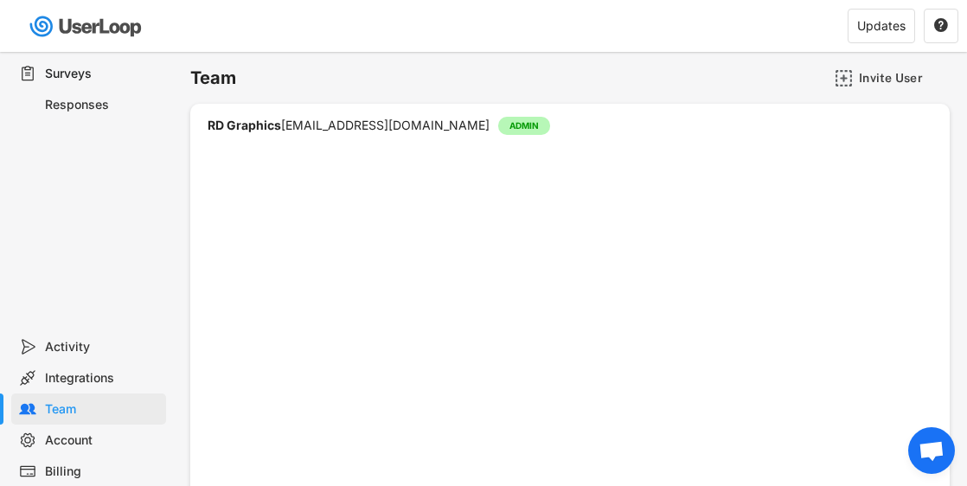
click at [43, 24] on img at bounding box center [87, 26] width 122 height 35
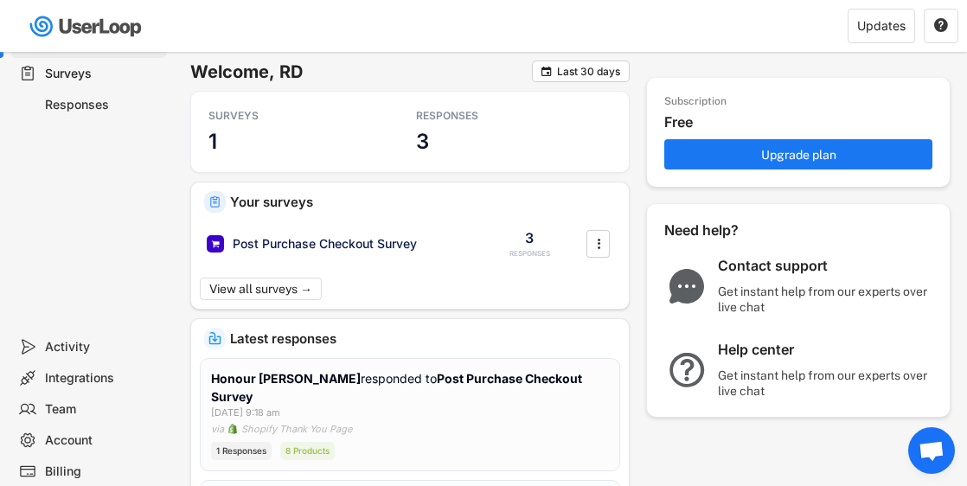
click at [83, 99] on div "Responses" at bounding box center [102, 105] width 114 height 16
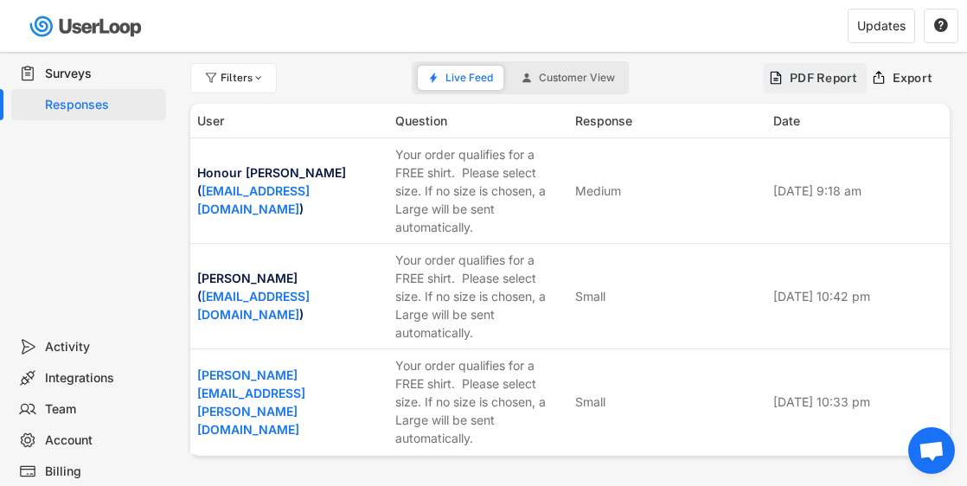
click at [799, 80] on div "PDF Report" at bounding box center [824, 78] width 68 height 16
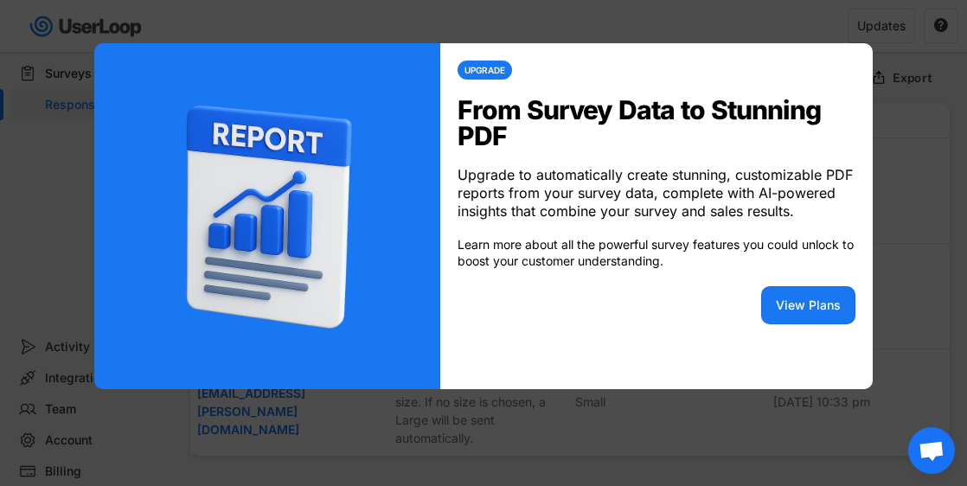
click at [750, 426] on div at bounding box center [483, 243] width 967 height 486
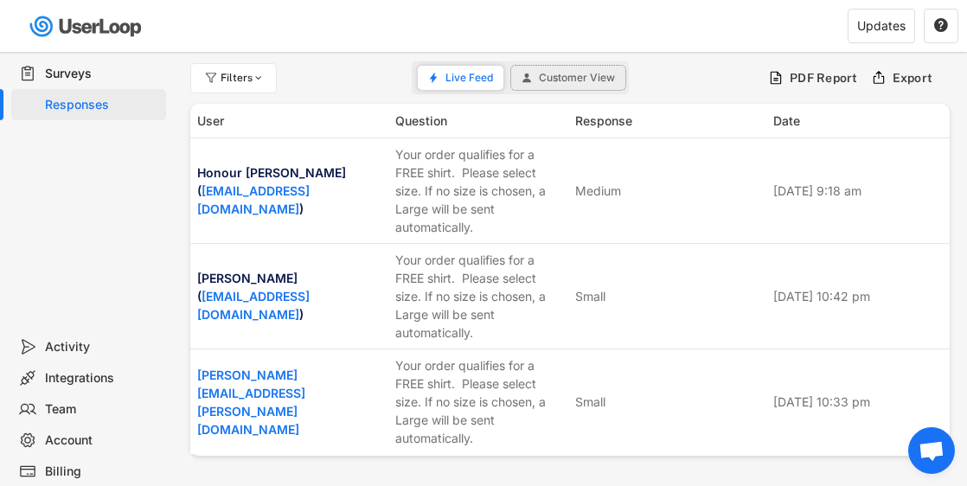
click at [583, 74] on span "Customer View" at bounding box center [577, 78] width 76 height 10
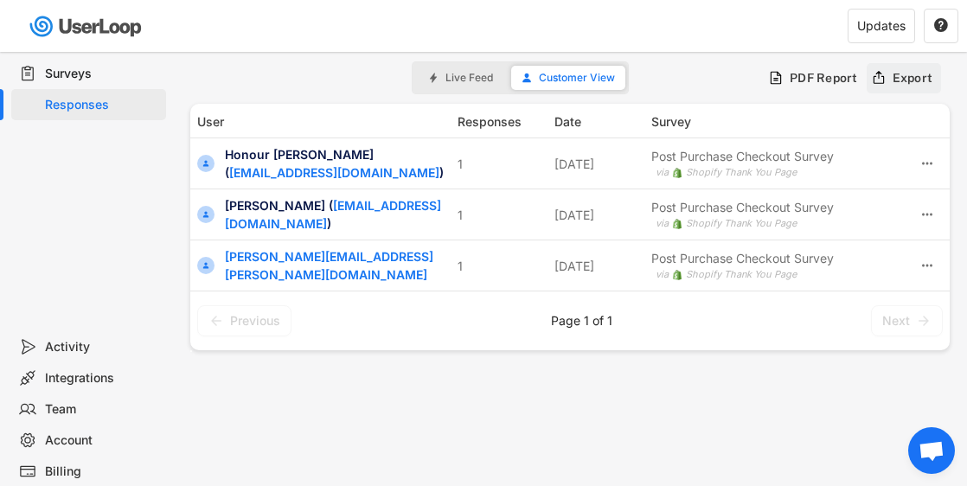
click at [888, 75] on div "Export" at bounding box center [904, 78] width 75 height 30
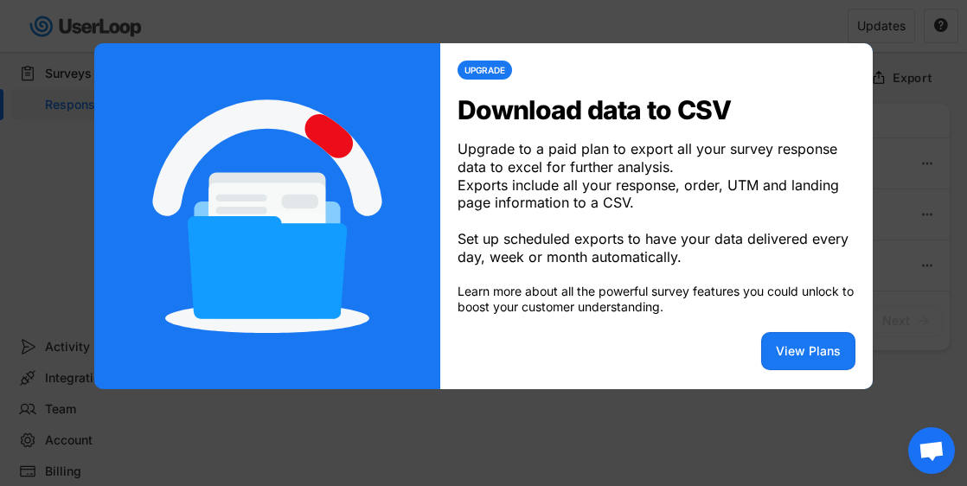
click at [681, 429] on div at bounding box center [483, 243] width 967 height 486
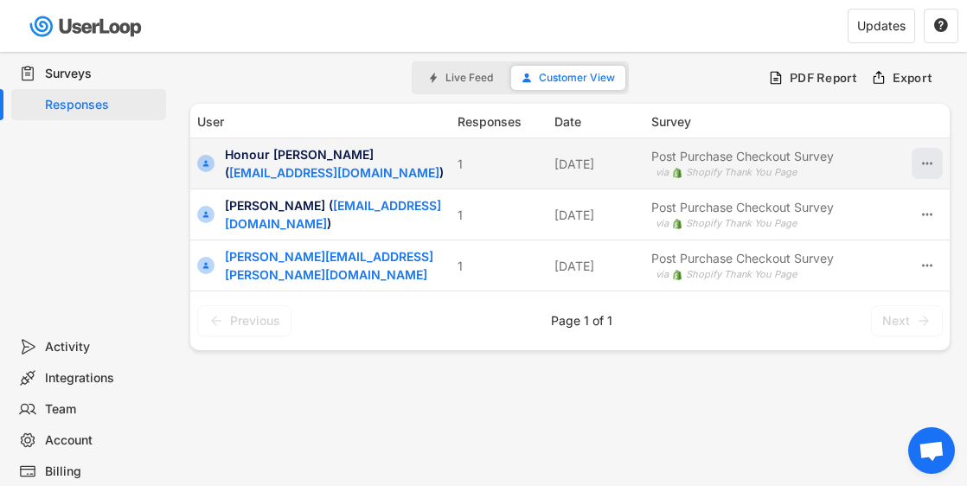
click at [931, 166] on icon at bounding box center [928, 164] width 16 height 16
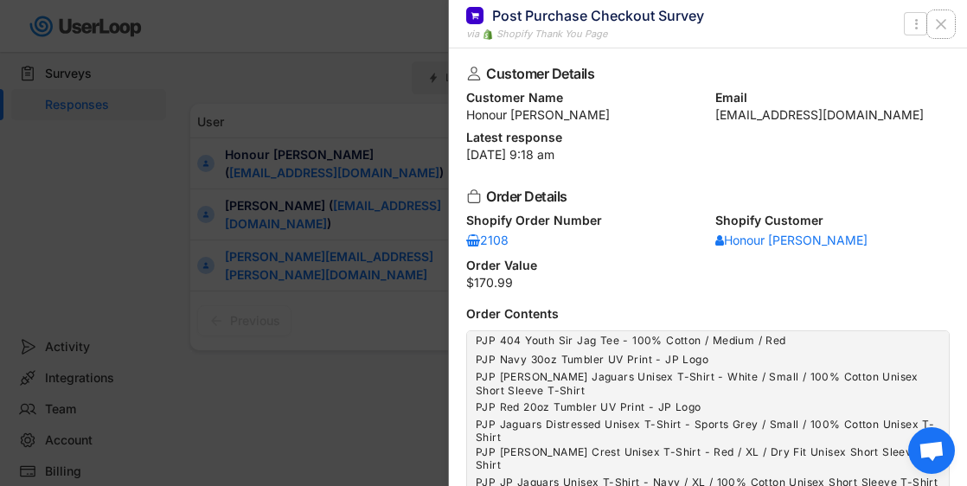
click at [946, 20] on use at bounding box center [941, 24] width 9 height 9
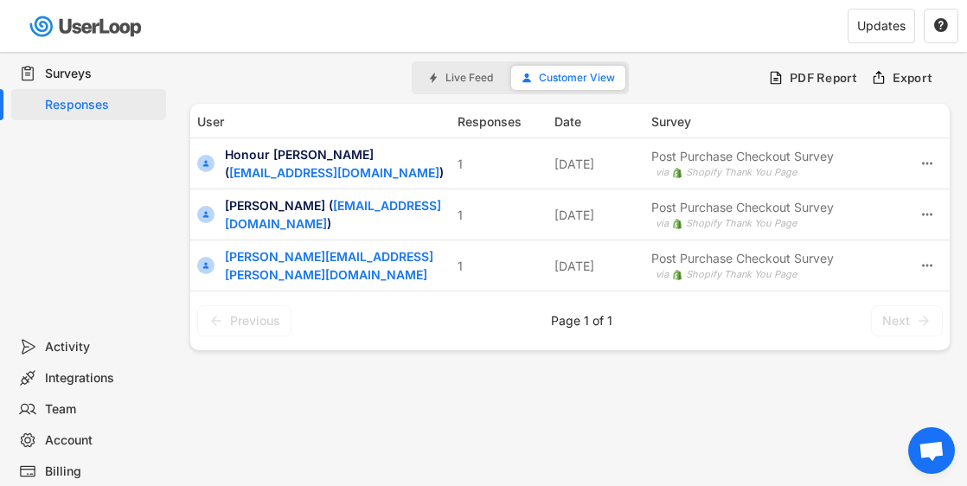
click at [476, 374] on div "Filters Live Feed Customer View PDF Report Export User Responses Date Survey Ho…" at bounding box center [570, 469] width 794 height 834
